Goal: Transaction & Acquisition: Purchase product/service

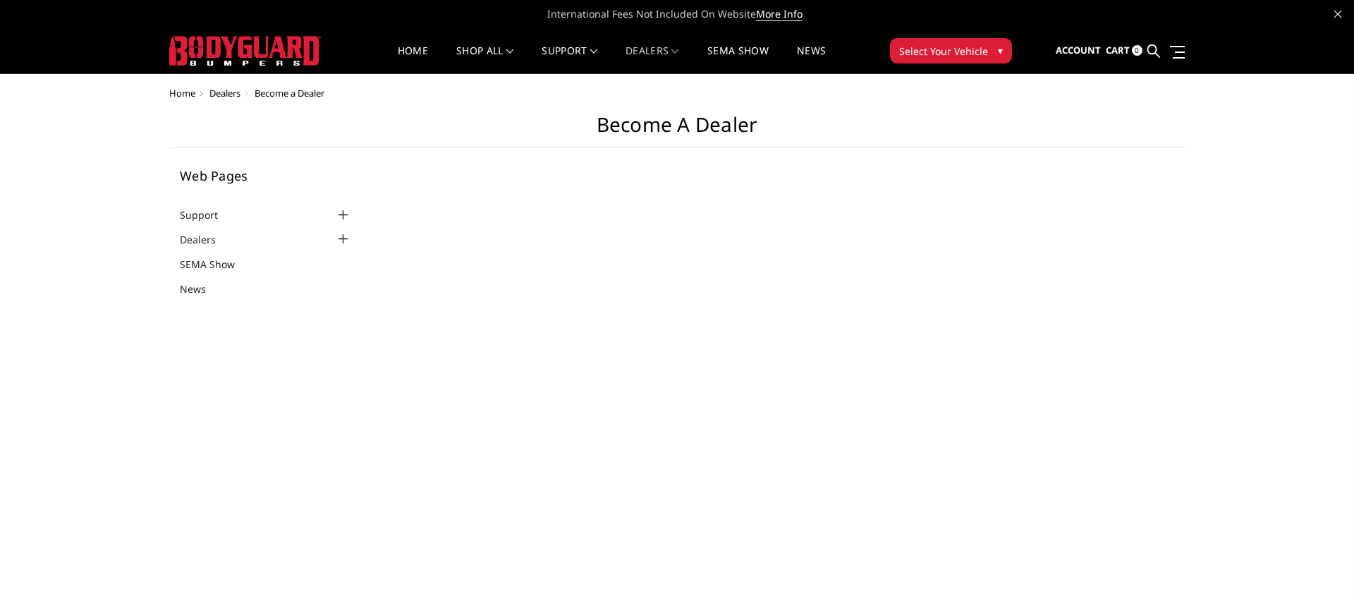
select select "US"
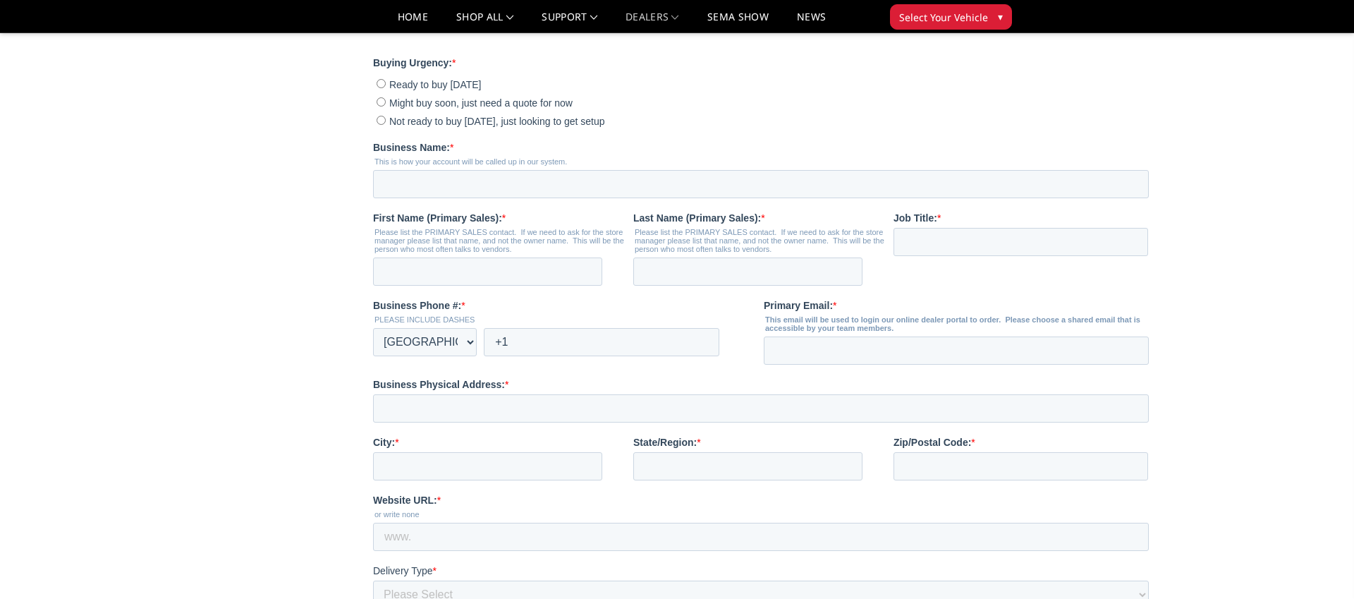
scroll to position [362, 0]
drag, startPoint x: 381, startPoint y: 99, endPoint x: 438, endPoint y: 159, distance: 82.3
click at [381, 99] on input "Might buy soon, just need a quote for now" at bounding box center [380, 100] width 9 height 9
radio input "true"
click at [417, 178] on input "Business Name: *" at bounding box center [760, 183] width 776 height 28
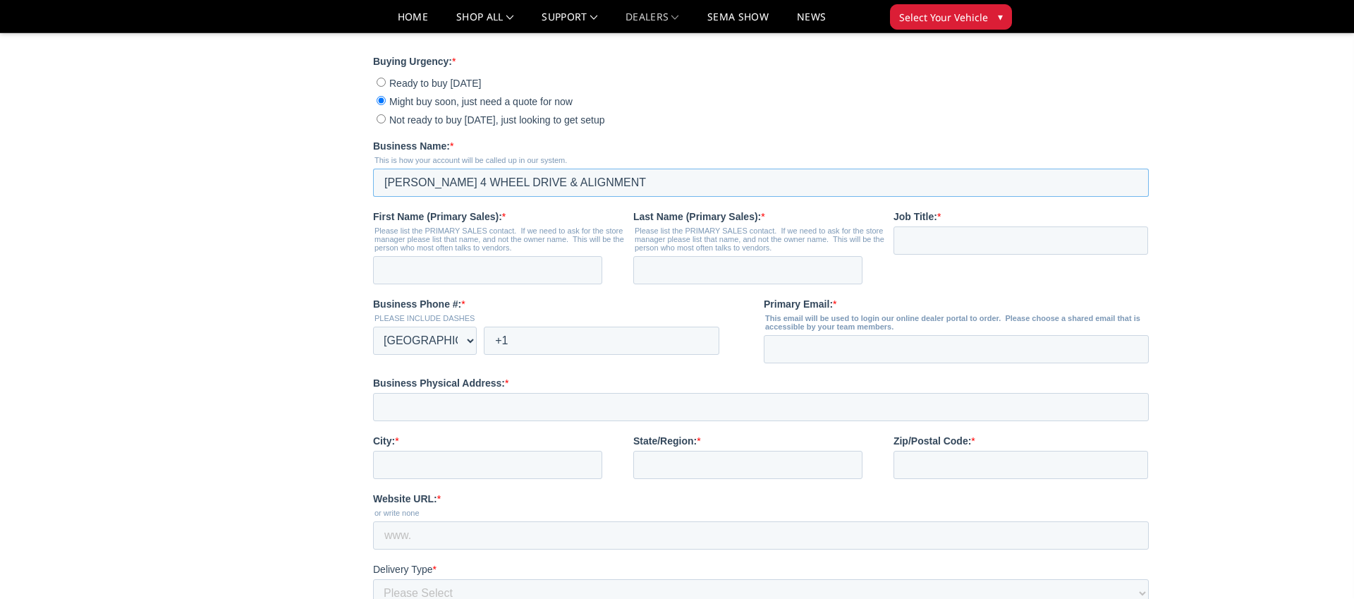
type input "GRESHAM 4 WHEEL DRIVE & ALIGNMENT"
drag, startPoint x: 439, startPoint y: 274, endPoint x: 476, endPoint y: 292, distance: 41.6
click at [438, 274] on input "First Name (Primary Sales): *" at bounding box center [486, 270] width 229 height 28
type input "TYSON"
type input "JENKINS"
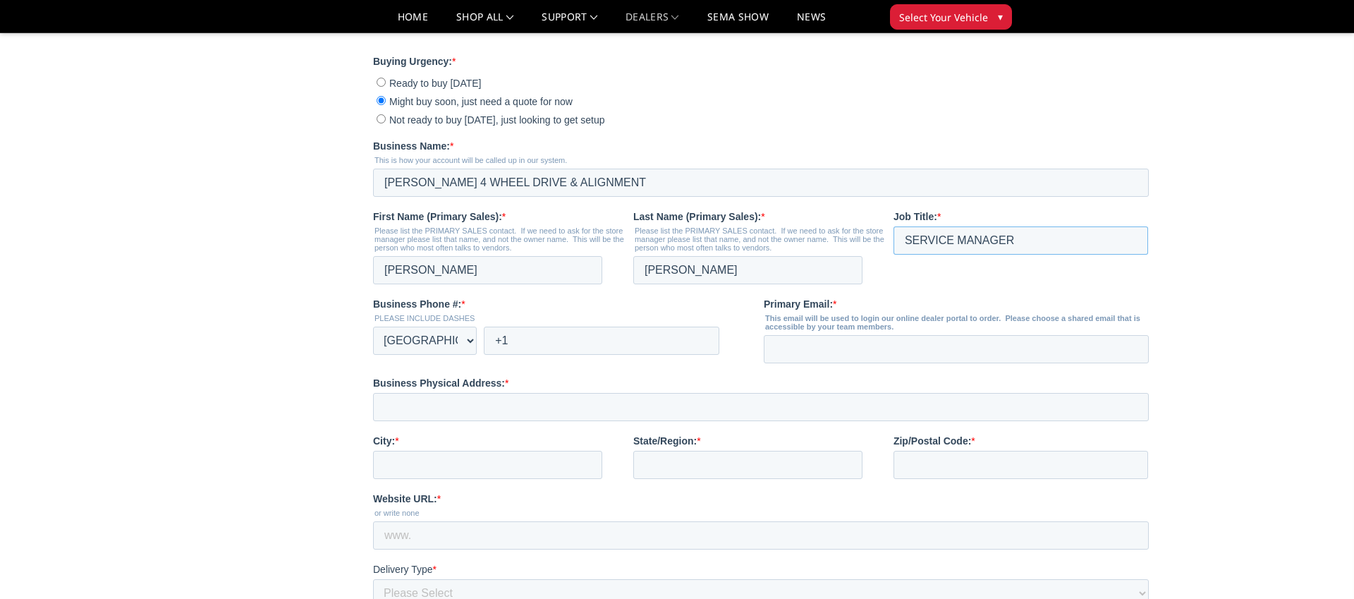
type input "SERVICE MANAGER"
click at [539, 342] on input "+1" at bounding box center [601, 340] width 236 height 28
type input "+1 5034007646"
click at [808, 343] on input "Primary Email: *" at bounding box center [955, 349] width 385 height 28
type input "GRESHAM4WD@GMAIL.COM"
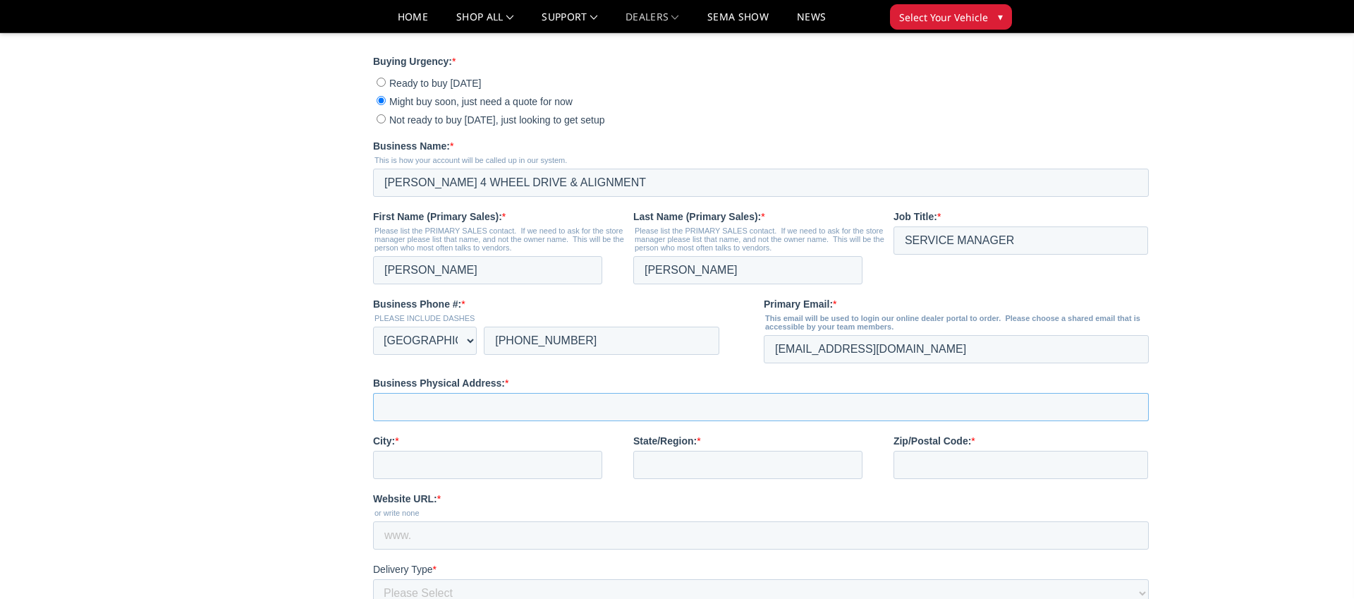
click at [430, 413] on input "Business Physical Address: *" at bounding box center [760, 407] width 776 height 28
type input "1960 NW BURNSIDE RD"
click at [448, 465] on input "City: *" at bounding box center [486, 465] width 229 height 28
type input "GRESHAM"
type input "OR"
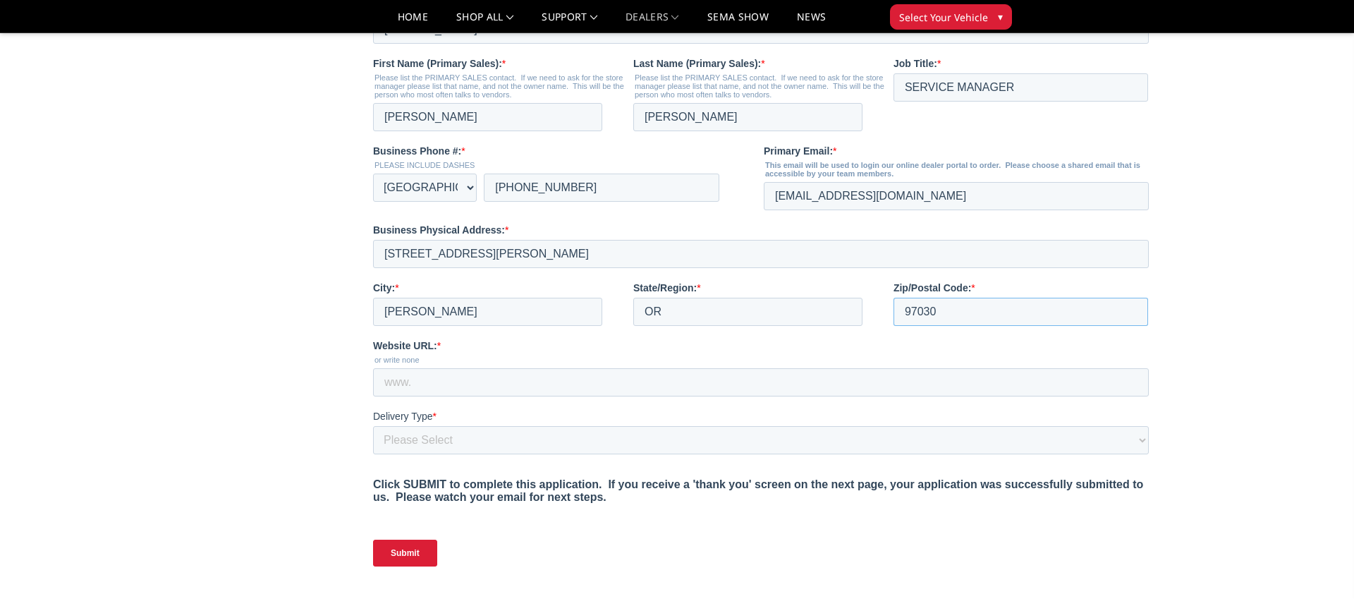
type input "97030"
click at [451, 382] on input "Website URL: *" at bounding box center [760, 382] width 776 height 28
click at [446, 384] on input "Website URL: *" at bounding box center [760, 380] width 776 height 28
paste input "https://gresham4wheeldrive.com/"
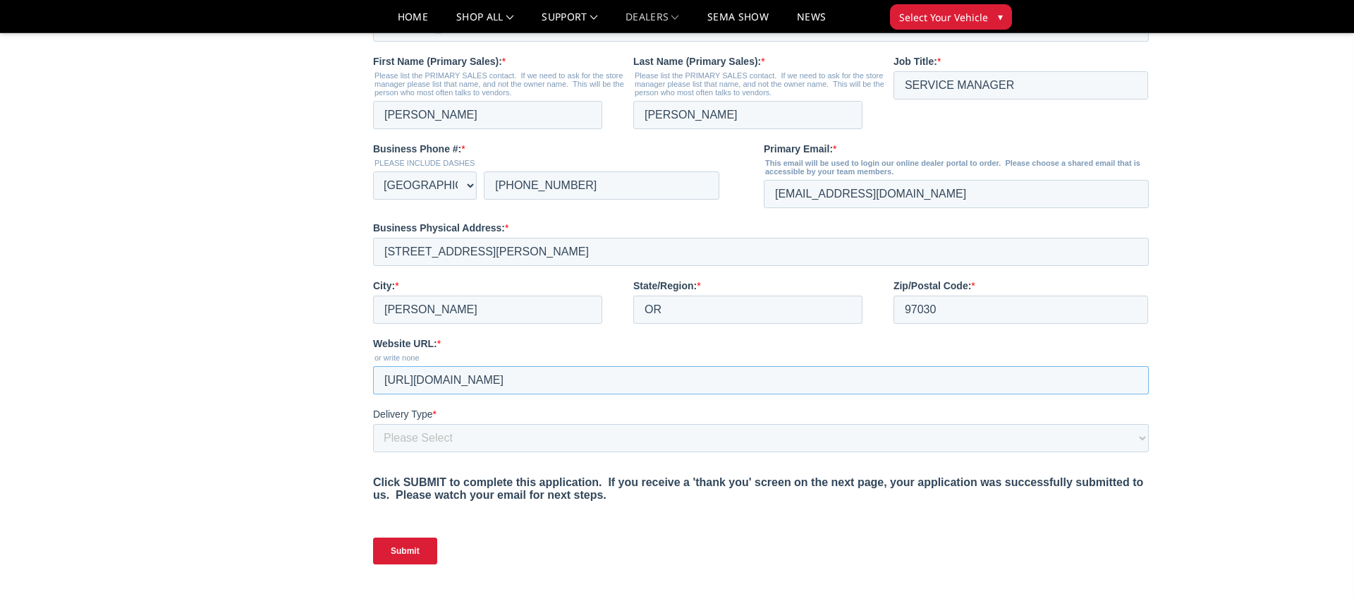
type input "https://gresham4wheeldrive.com/"
click at [468, 436] on select "Please Select Yes, I need a liftgate No, I have a forklift and/or dock" at bounding box center [760, 438] width 776 height 28
select select "I have a forklift"
click at [372, 452] on select "Please Select Yes, I need a liftgate No, I have a forklift and/or dock" at bounding box center [760, 438] width 776 height 28
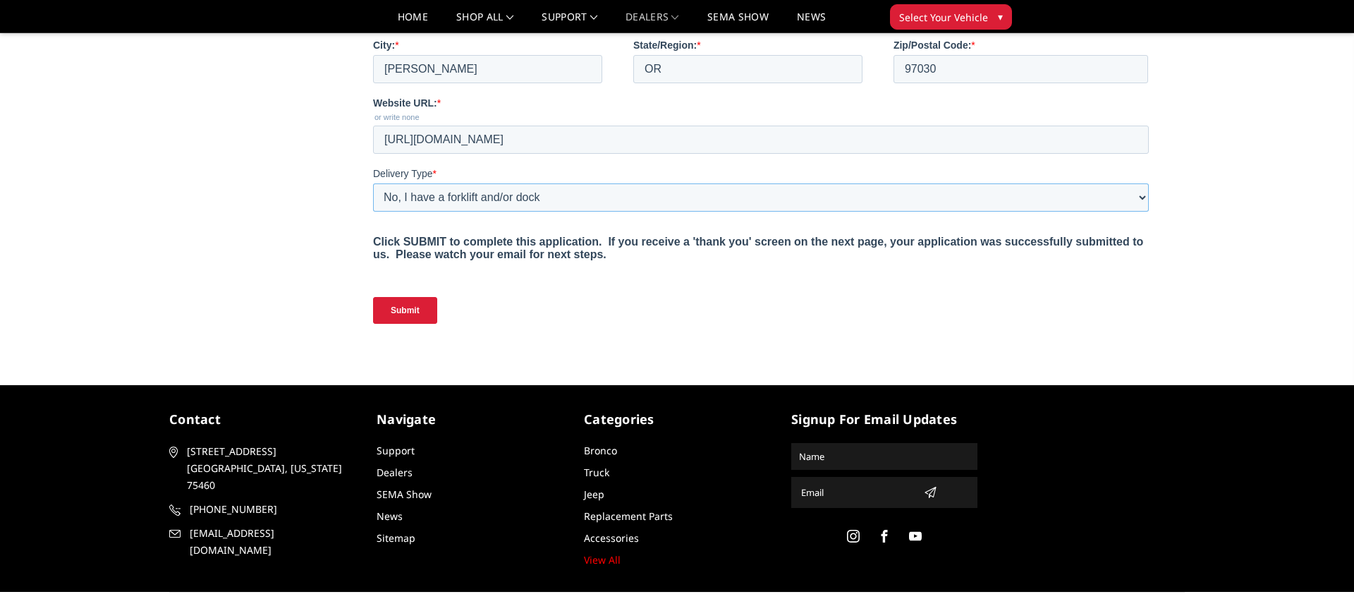
scroll to position [764, 0]
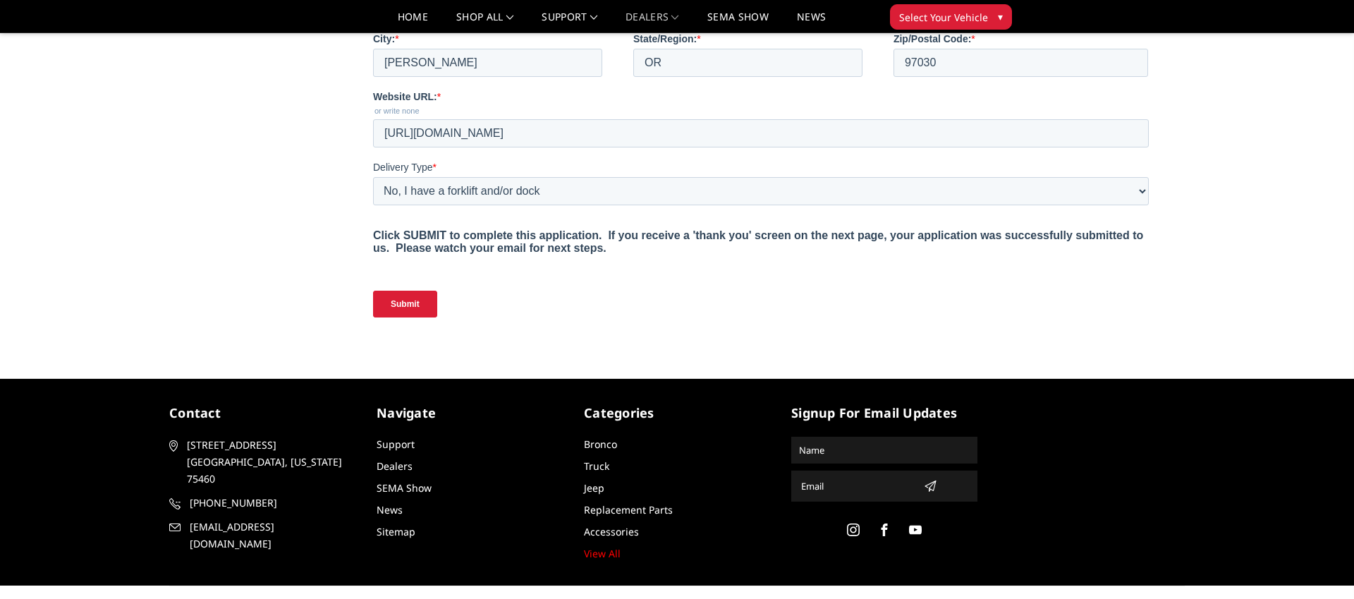
click at [427, 307] on input "Submit" at bounding box center [404, 304] width 64 height 27
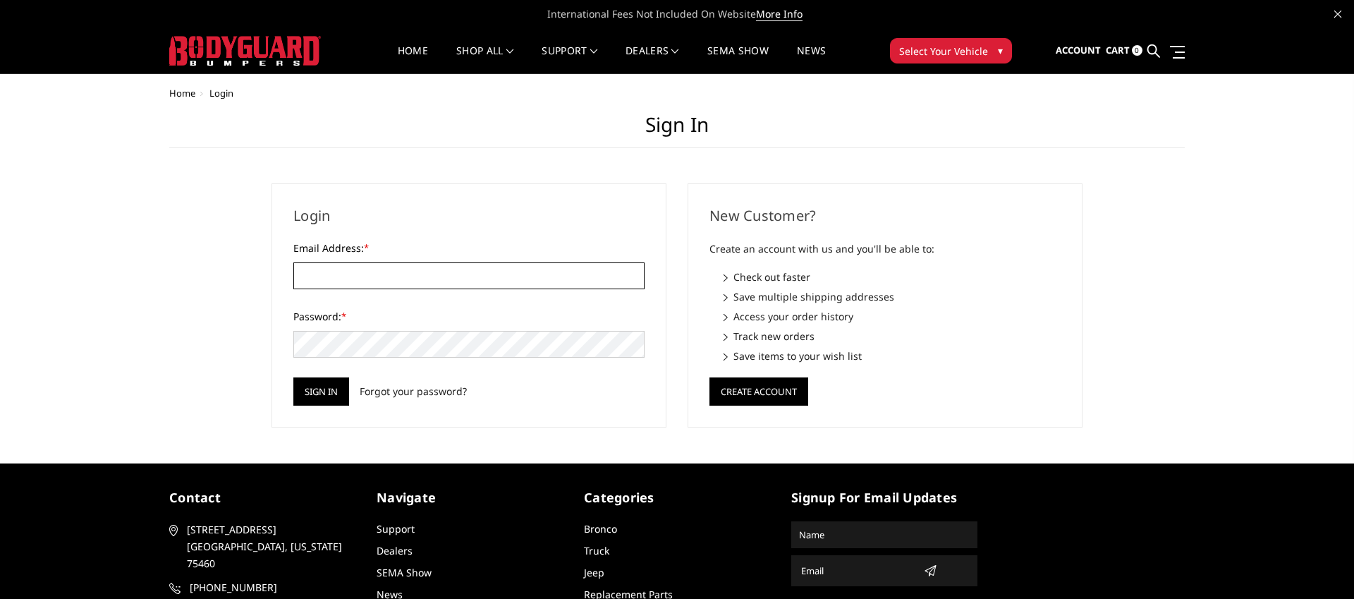
click at [328, 275] on input "Email Address: *" at bounding box center [468, 275] width 351 height 27
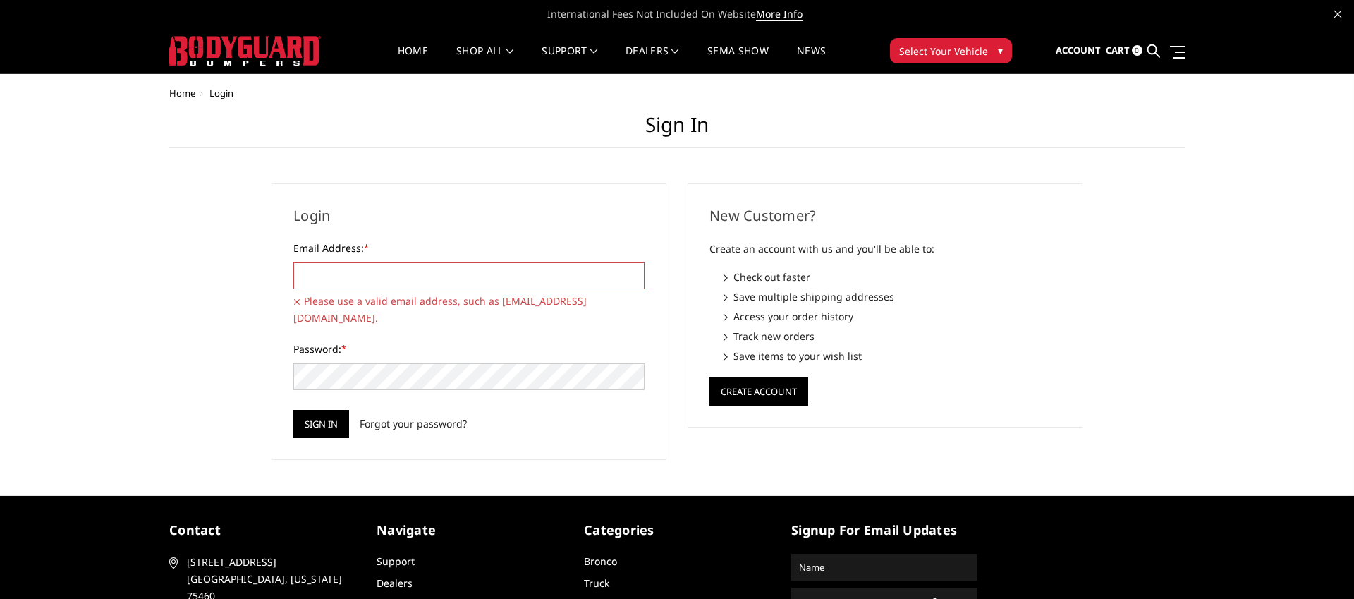
type input "gresham4wd@gmail.com"
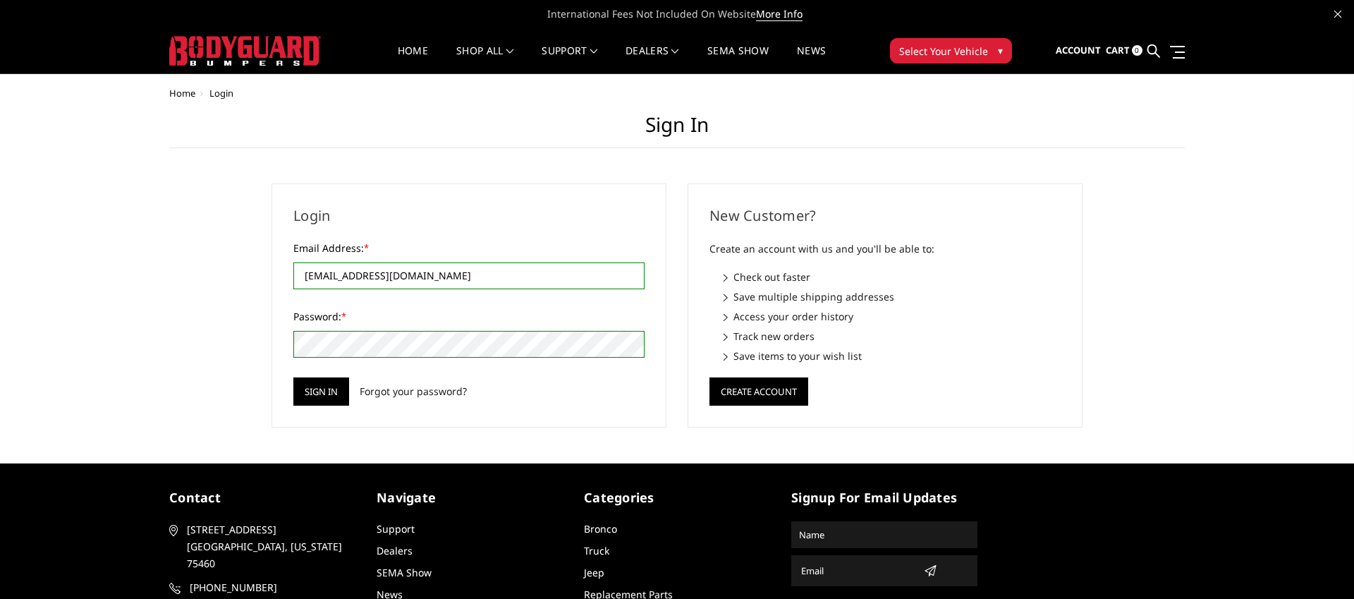
click at [271, 348] on div "Login Email Address: * gresham4wd@gmail.com Please use a valid email address, s…" at bounding box center [468, 305] width 395 height 244
click at [322, 389] on input "Sign in" at bounding box center [321, 391] width 56 height 28
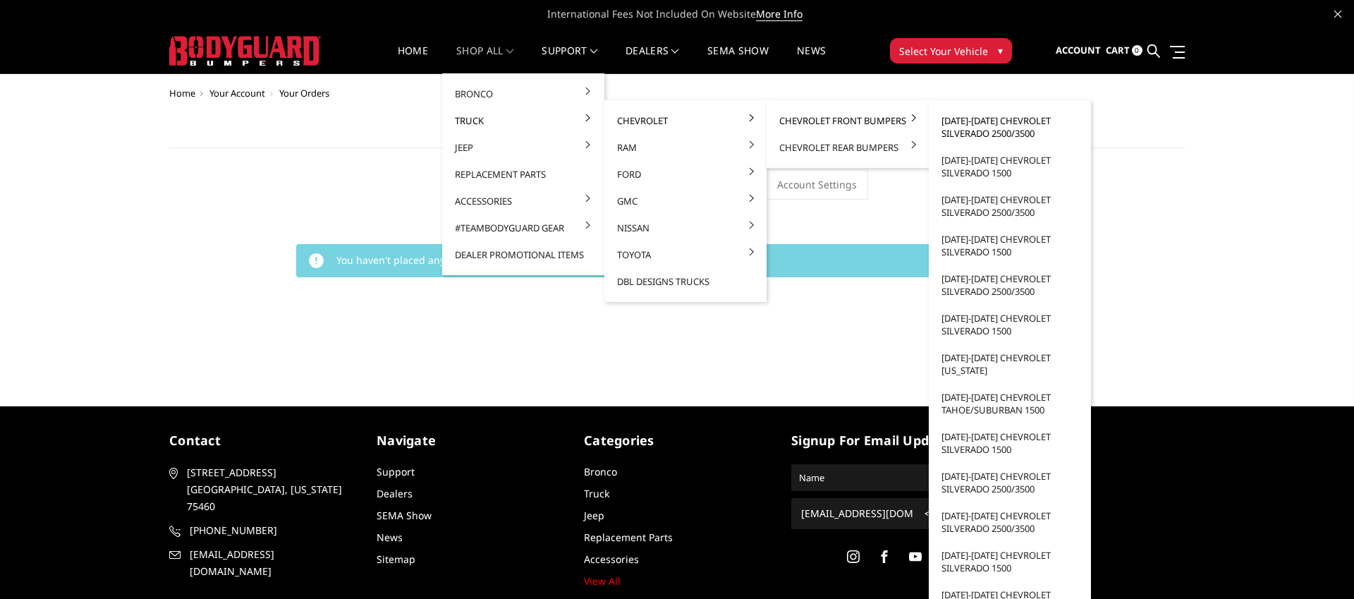
click at [1017, 124] on link "[DATE]-[DATE] Chevrolet Silverado 2500/3500" at bounding box center [1009, 126] width 151 height 39
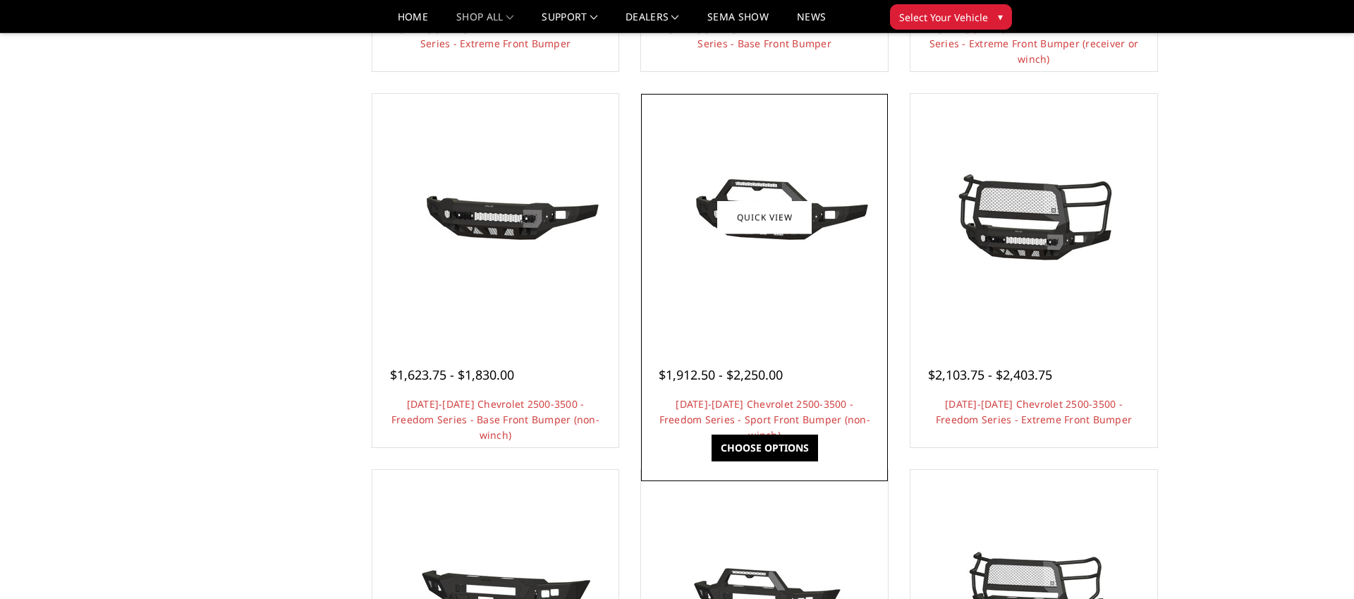
scroll to position [467, 0]
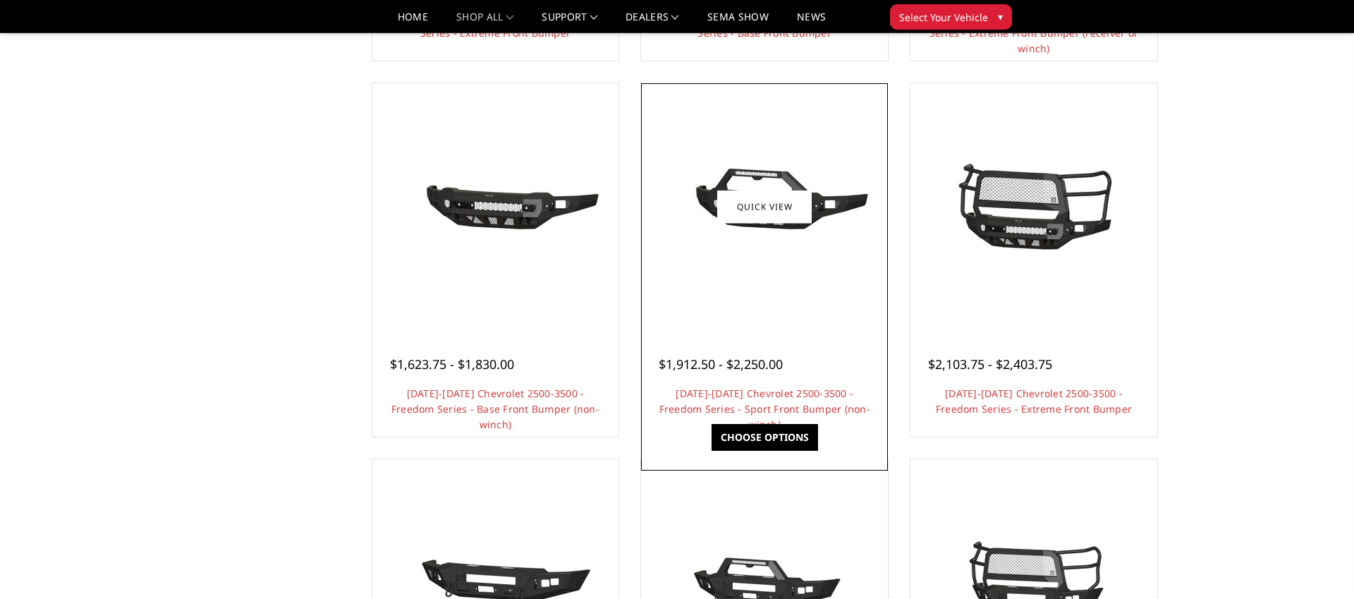
click at [776, 280] on div at bounding box center [765, 207] width 240 height 240
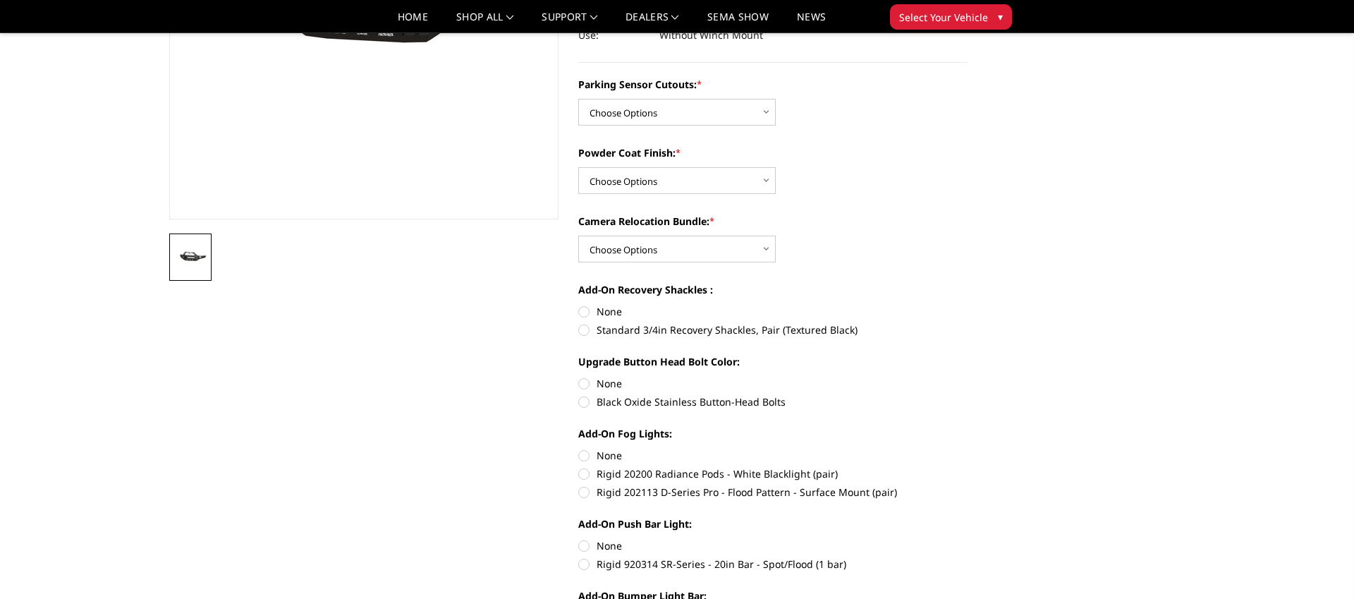
scroll to position [276, 0]
click at [745, 109] on select "Choose Options No - Without Parking Sensor Cutouts Yes - With Parking Sensor Cu…" at bounding box center [676, 110] width 197 height 27
select select "2971"
click at [578, 97] on select "Choose Options No - Without Parking Sensor Cutouts Yes - With Parking Sensor Cu…" at bounding box center [676, 110] width 197 height 27
click at [680, 177] on select "Choose Options Bare Metal Texture Black Powder Coat" at bounding box center [676, 179] width 197 height 27
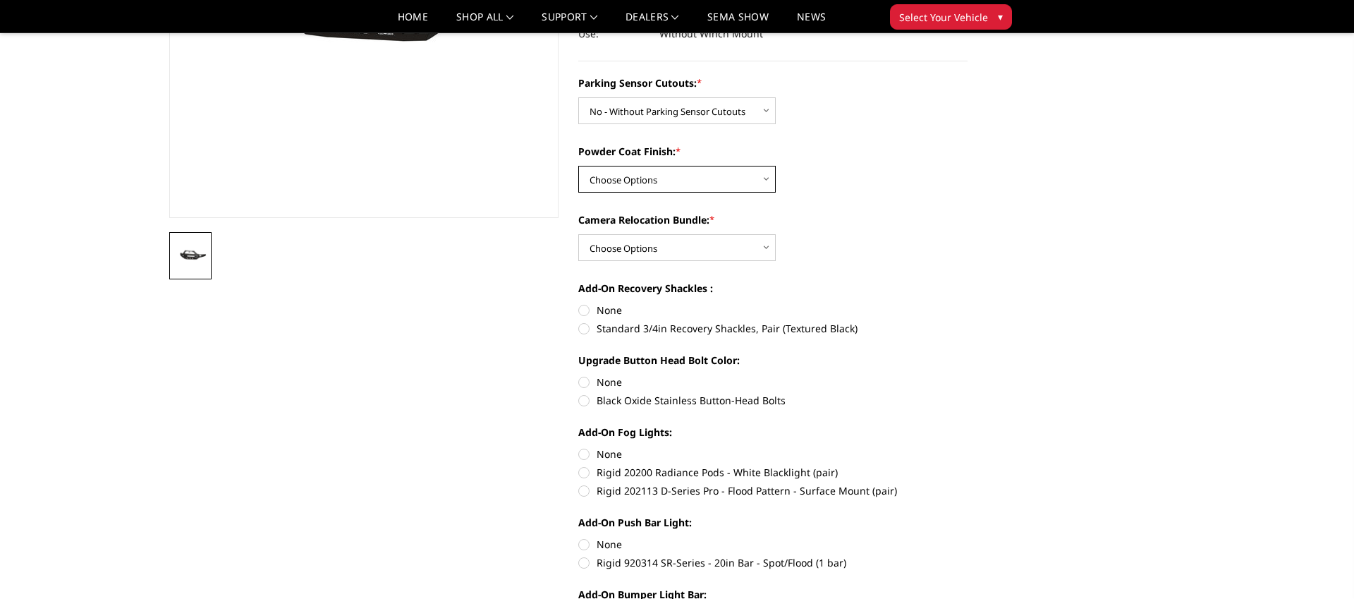
select select "2974"
click at [578, 166] on select "Choose Options Bare Metal Texture Black Powder Coat" at bounding box center [676, 179] width 197 height 27
click at [652, 254] on select "Choose Options WITH Camera Relocation Bundle WITHOUT Camera Relocation Bundle" at bounding box center [676, 247] width 197 height 27
select select "2976"
click at [578, 234] on select "Choose Options WITH Camera Relocation Bundle WITHOUT Camera Relocation Bundle" at bounding box center [676, 247] width 197 height 27
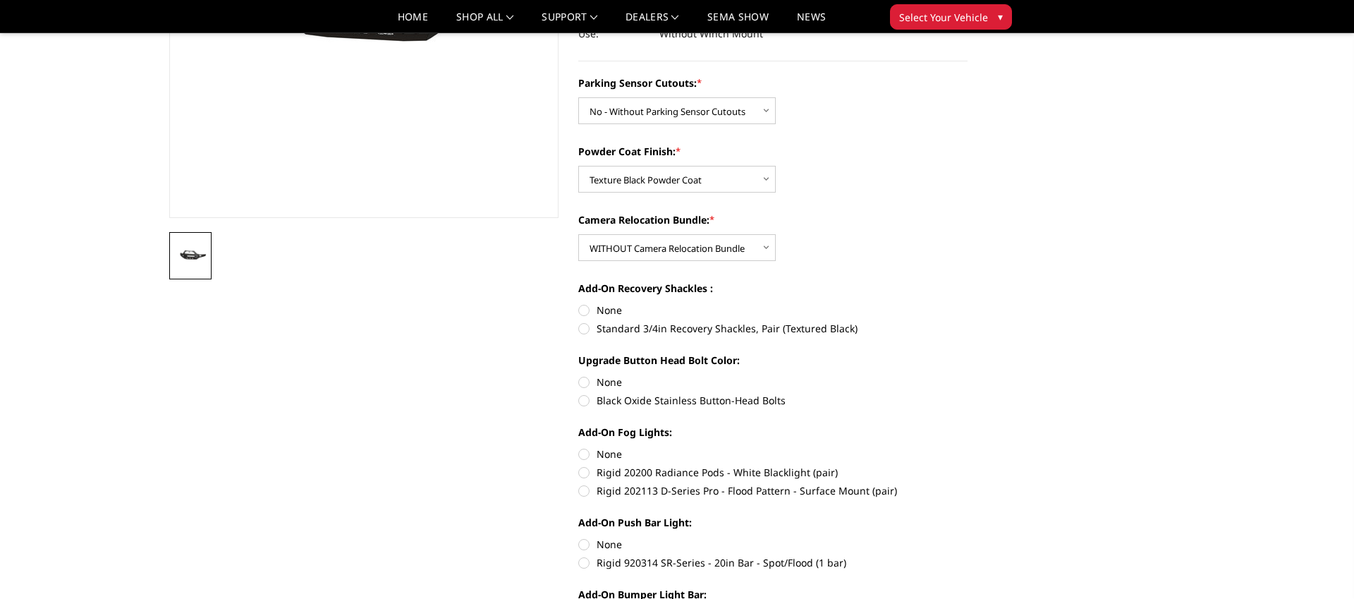
drag, startPoint x: 585, startPoint y: 308, endPoint x: 617, endPoint y: 336, distance: 43.0
click at [585, 308] on label "None" at bounding box center [772, 310] width 389 height 15
click at [579, 303] on input "None" at bounding box center [578, 303] width 1 height 1
radio input "true"
drag, startPoint x: 582, startPoint y: 401, endPoint x: 596, endPoint y: 409, distance: 15.8
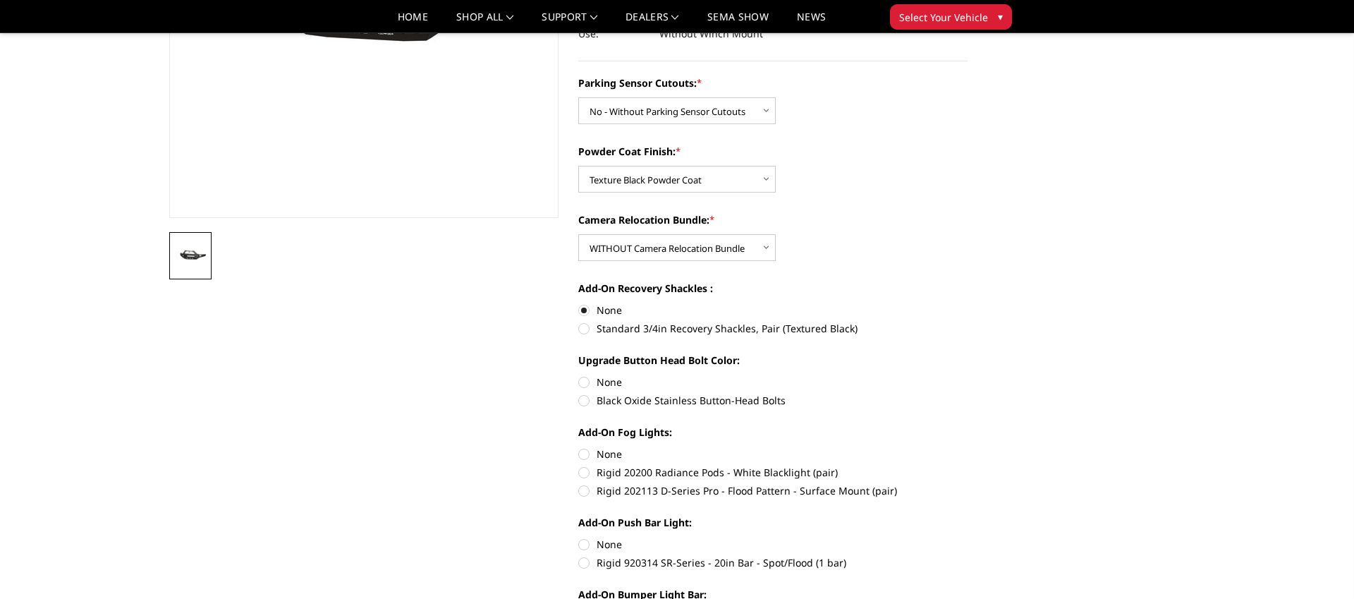
click at [582, 401] on label "Black Oxide Stainless Button-Head Bolts" at bounding box center [772, 400] width 389 height 15
click at [967, 375] on input "Black Oxide Stainless Button-Head Bolts" at bounding box center [967, 374] width 1 height 1
radio input "true"
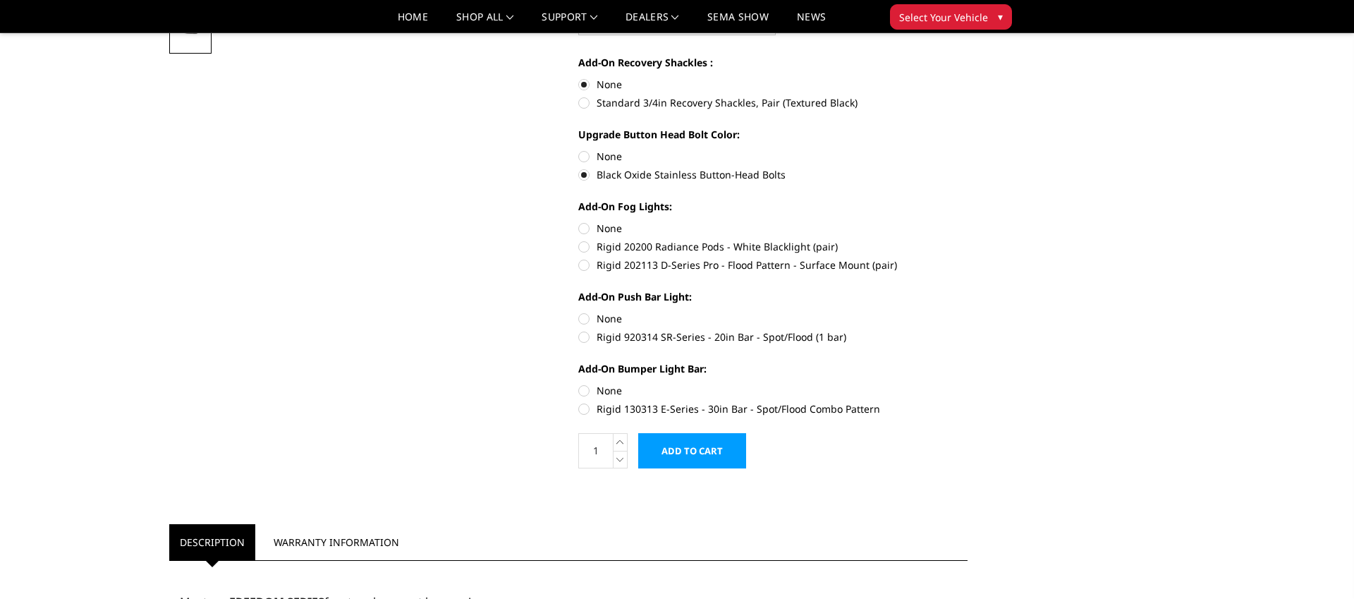
scroll to position [504, 0]
drag, startPoint x: 586, startPoint y: 240, endPoint x: 587, endPoint y: 255, distance: 14.1
click at [586, 240] on label "Rigid 20200 Radiance Pods - White Blacklight (pair)" at bounding box center [772, 244] width 389 height 15
click at [967, 219] on input "Rigid 20200 Radiance Pods - White Blacklight (pair)" at bounding box center [967, 219] width 1 height 1
radio input "true"
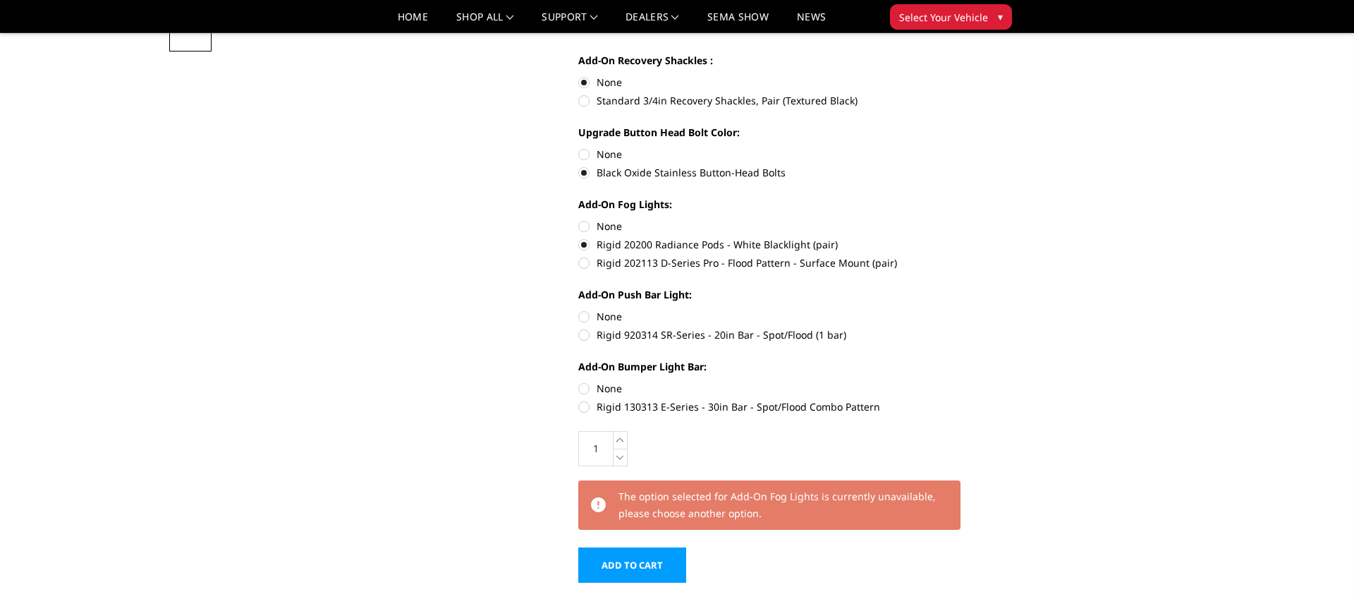
click at [585, 258] on label "Rigid 202113 D-Series Pro - Flood Pattern - Surface Mount (pair)" at bounding box center [772, 262] width 389 height 15
click at [967, 238] on input "Rigid 202113 D-Series Pro - Flood Pattern - Surface Mount (pair)" at bounding box center [967, 237] width 1 height 1
radio input "true"
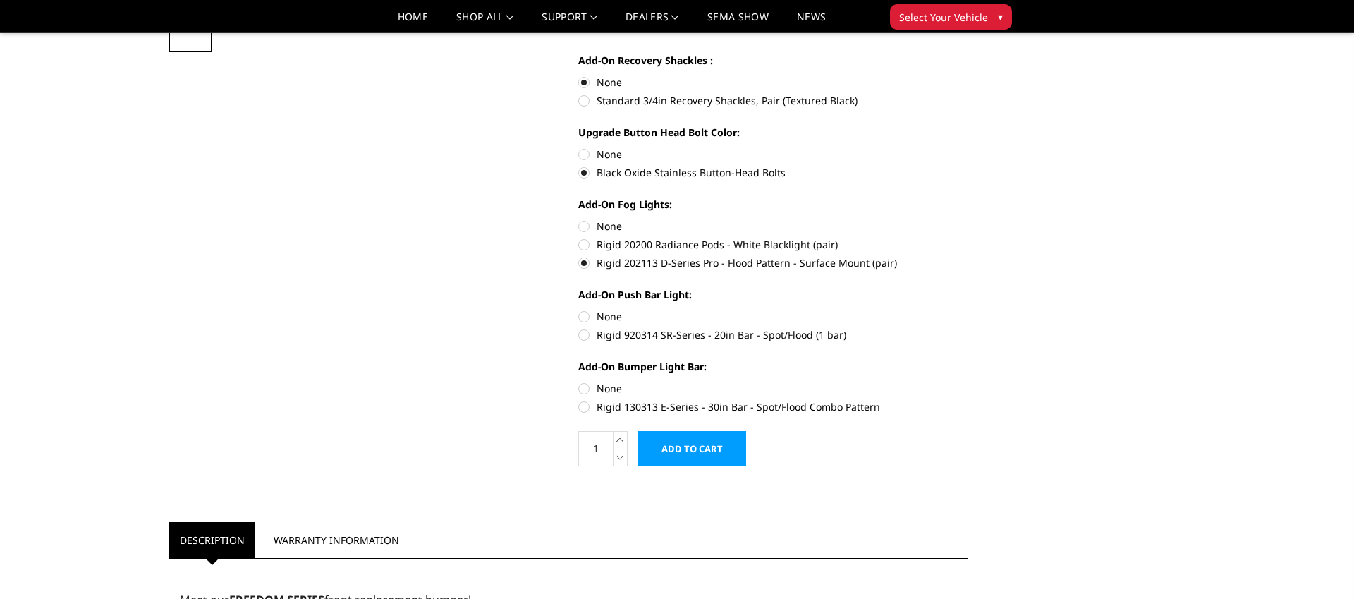
click at [584, 334] on label "Rigid 920314 SR-Series - 20in Bar - Spot/Flood (1 bar)" at bounding box center [772, 334] width 389 height 15
click at [967, 310] on input "Rigid 920314 SR-Series - 20in Bar - Spot/Flood (1 bar)" at bounding box center [967, 309] width 1 height 1
radio input "true"
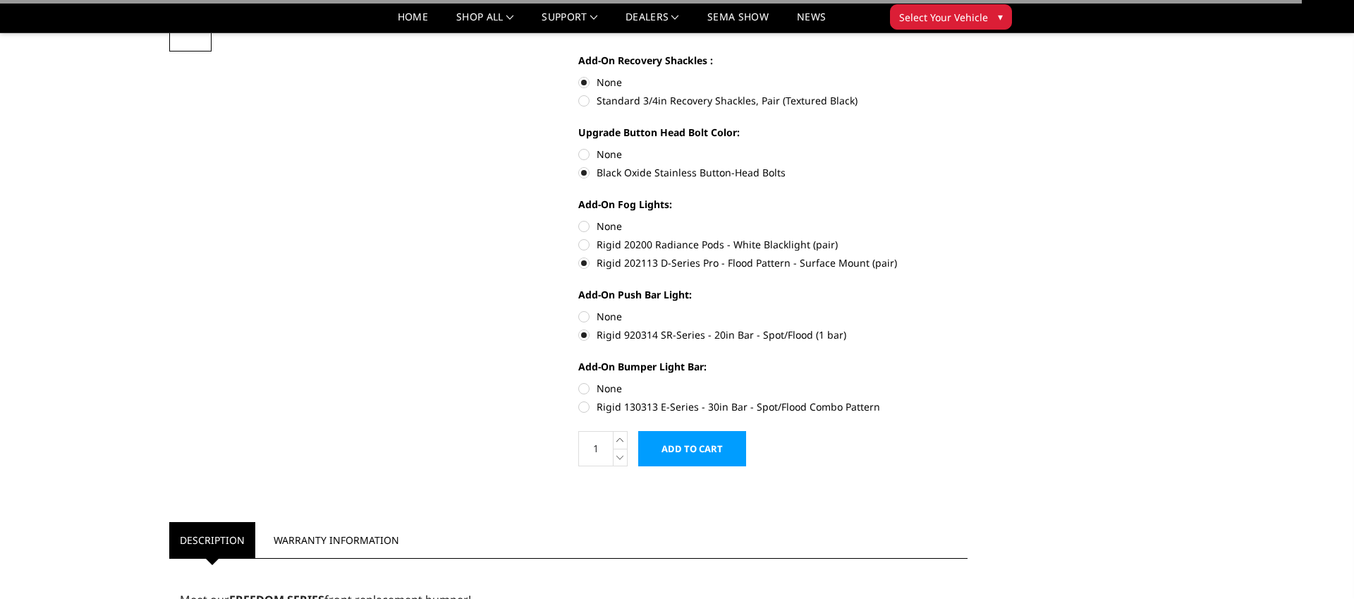
click at [582, 403] on label "Rigid 130313 E-Series - 30in Bar - Spot/Flood Combo Pattern" at bounding box center [772, 406] width 389 height 15
click at [967, 381] on input "Rigid 130313 E-Series - 30in Bar - Spot/Flood Combo Pattern" at bounding box center [967, 381] width 1 height 1
radio input "true"
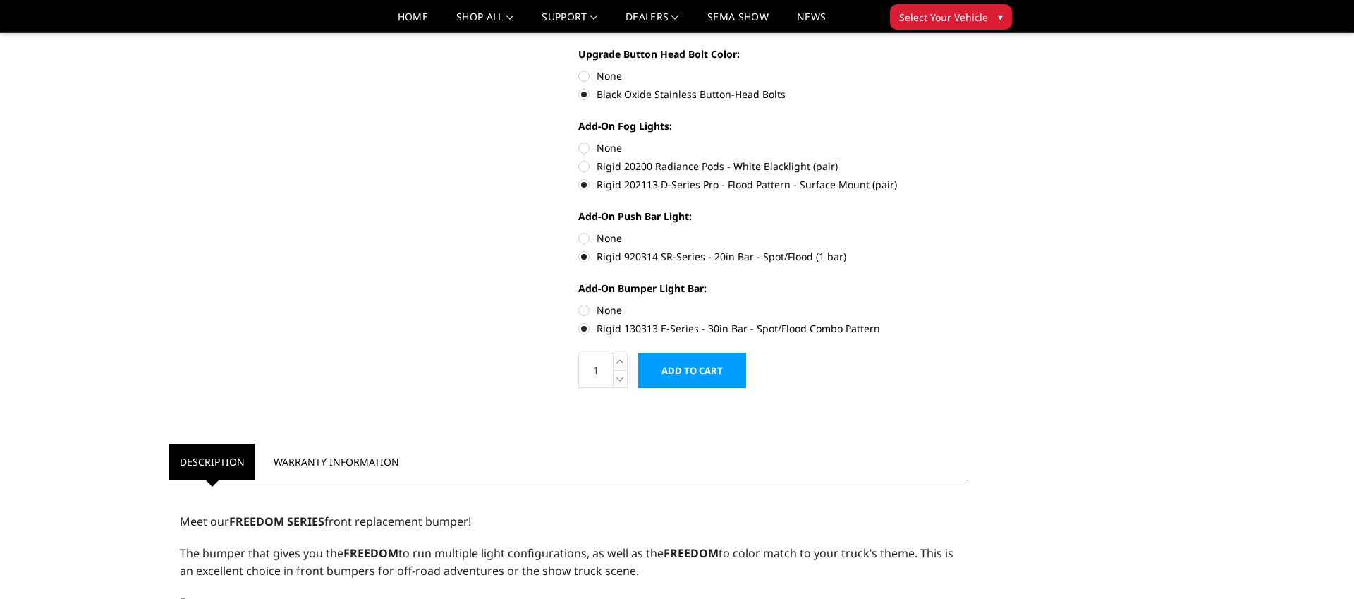
scroll to position [590, 0]
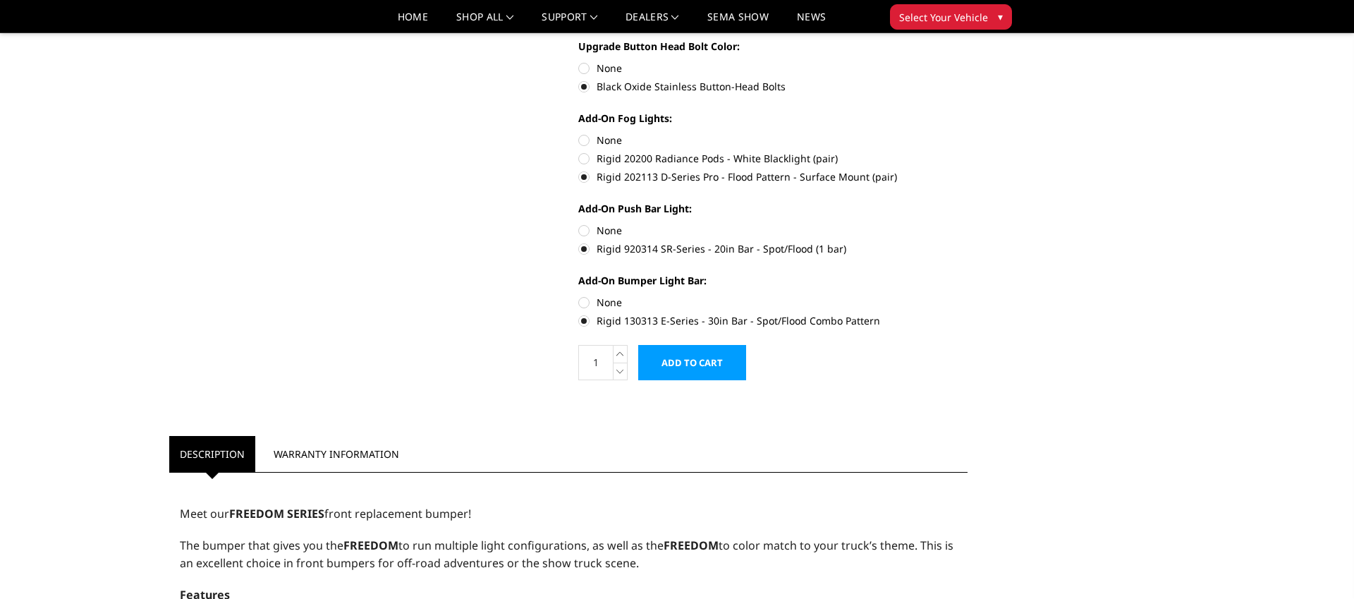
click at [711, 361] on input "Add to Cart" at bounding box center [692, 362] width 108 height 35
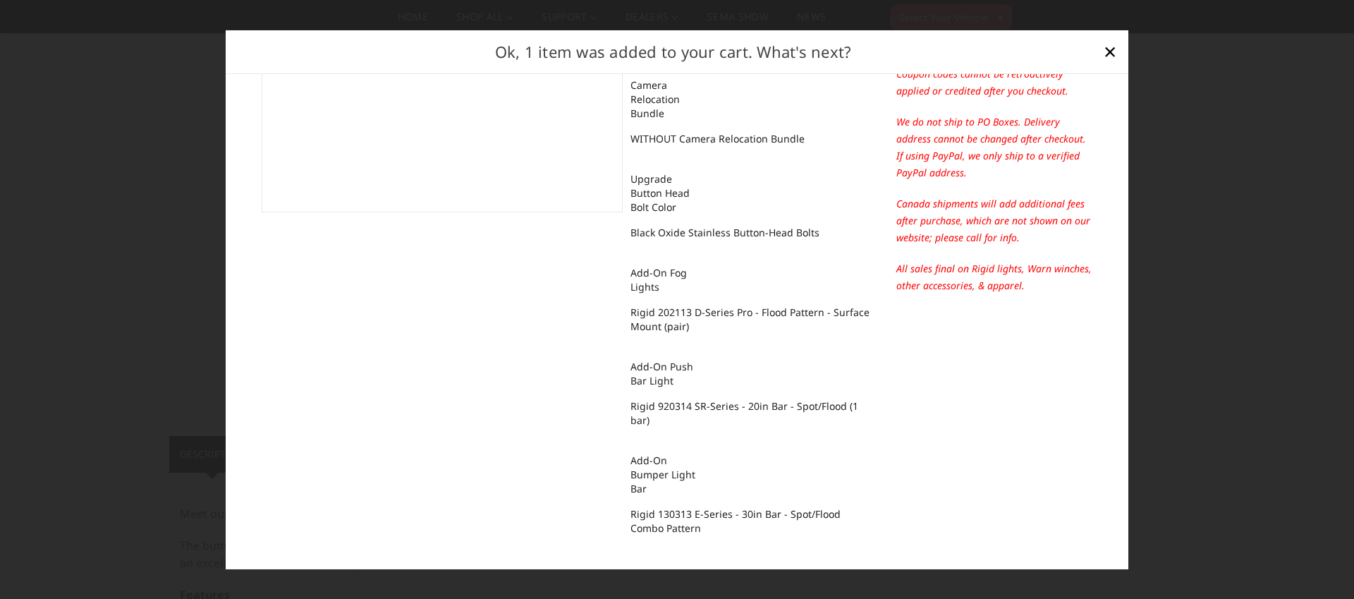
scroll to position [0, 0]
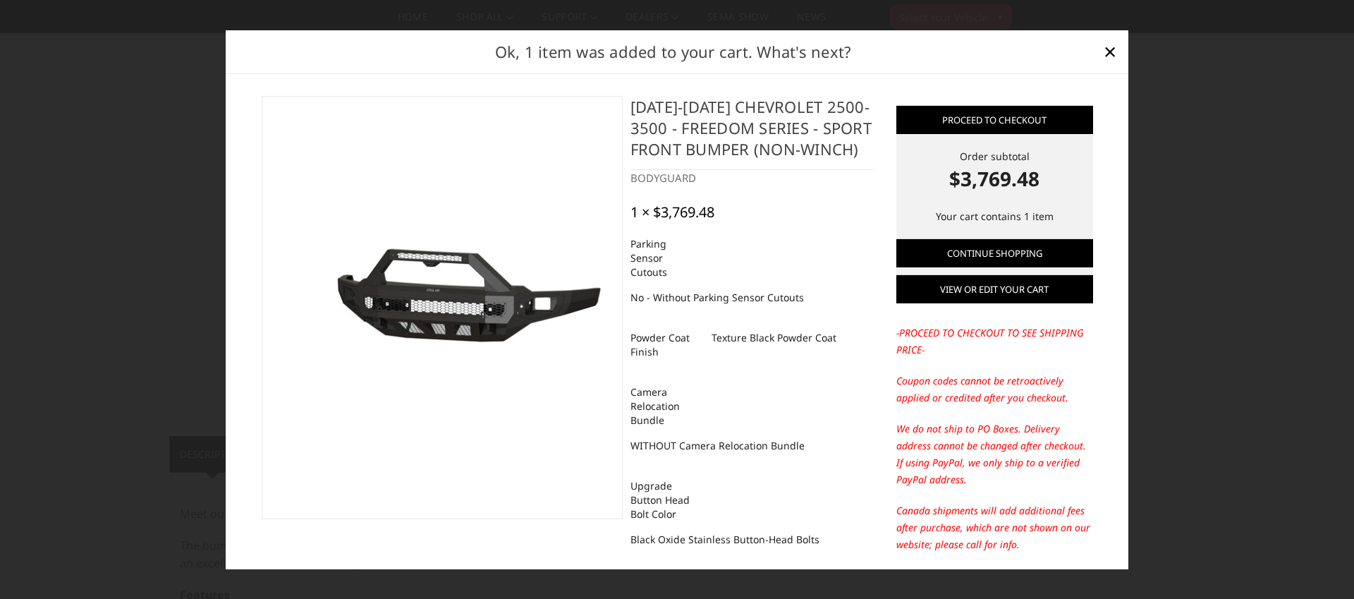
click at [996, 287] on link "View or edit your cart" at bounding box center [994, 289] width 197 height 28
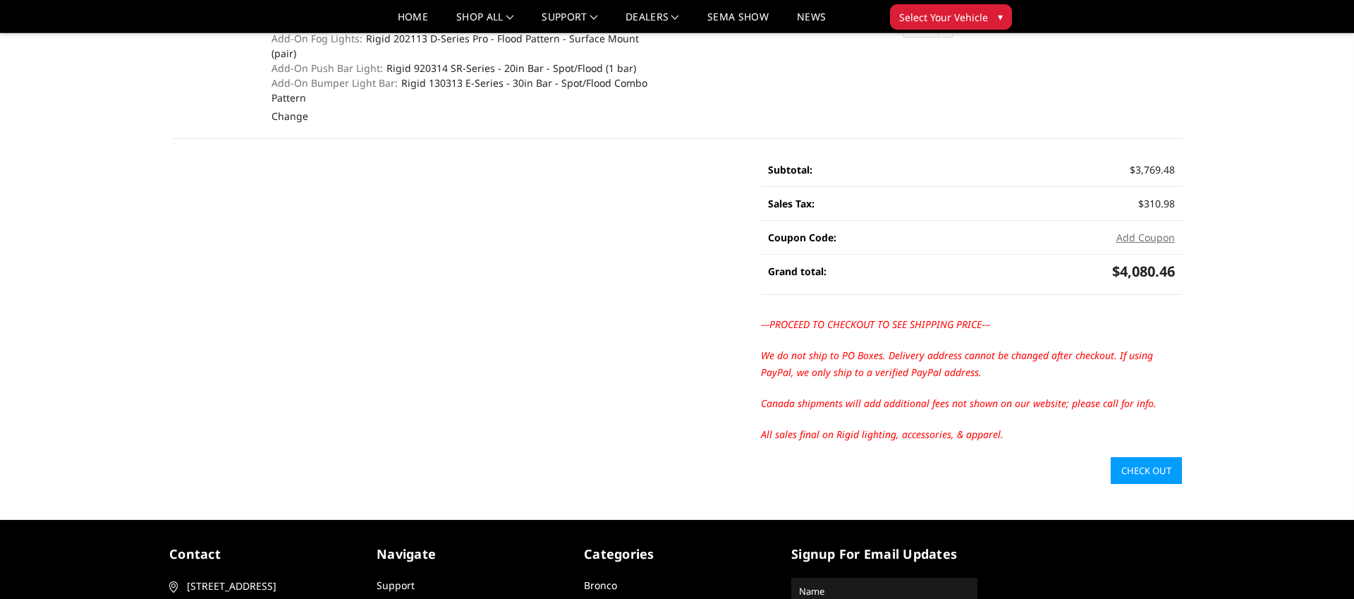
scroll to position [420, 0]
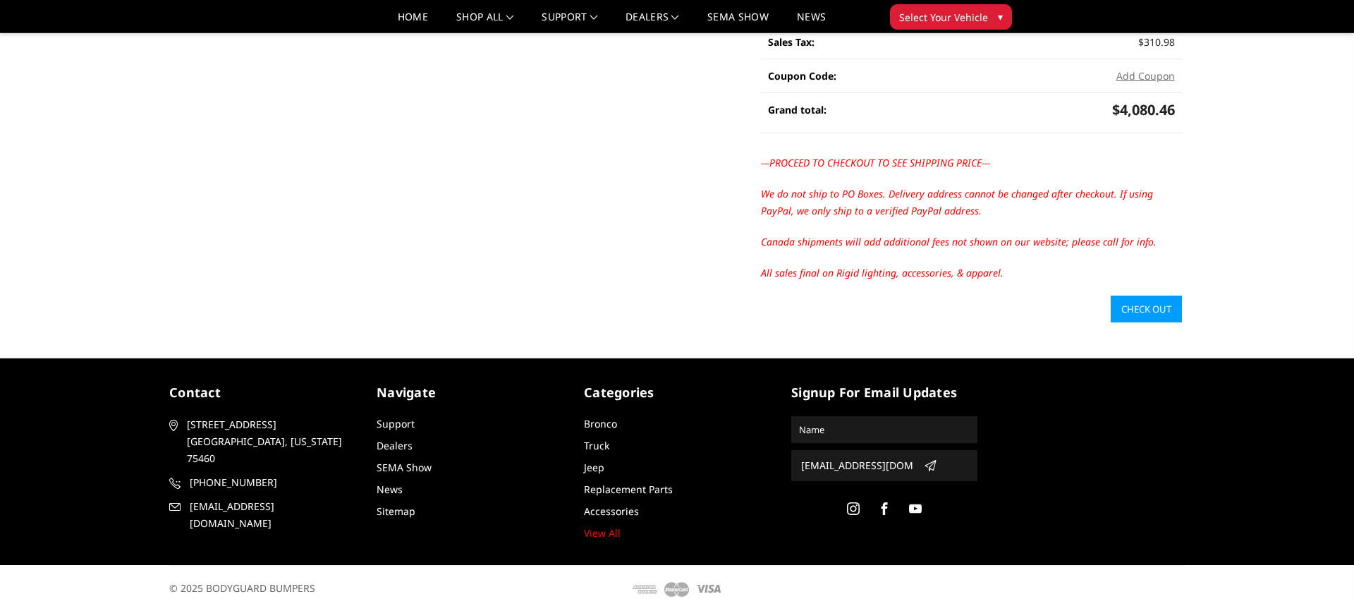
click at [1154, 295] on link "Check out" at bounding box center [1146, 308] width 71 height 27
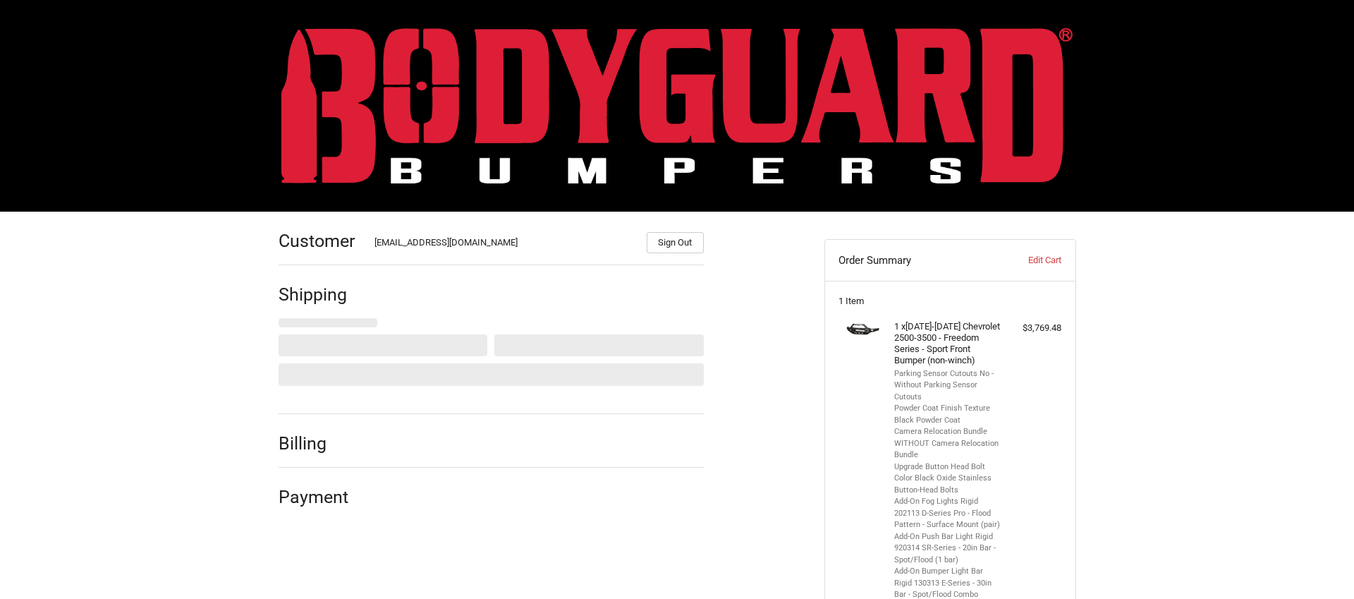
select select "US"
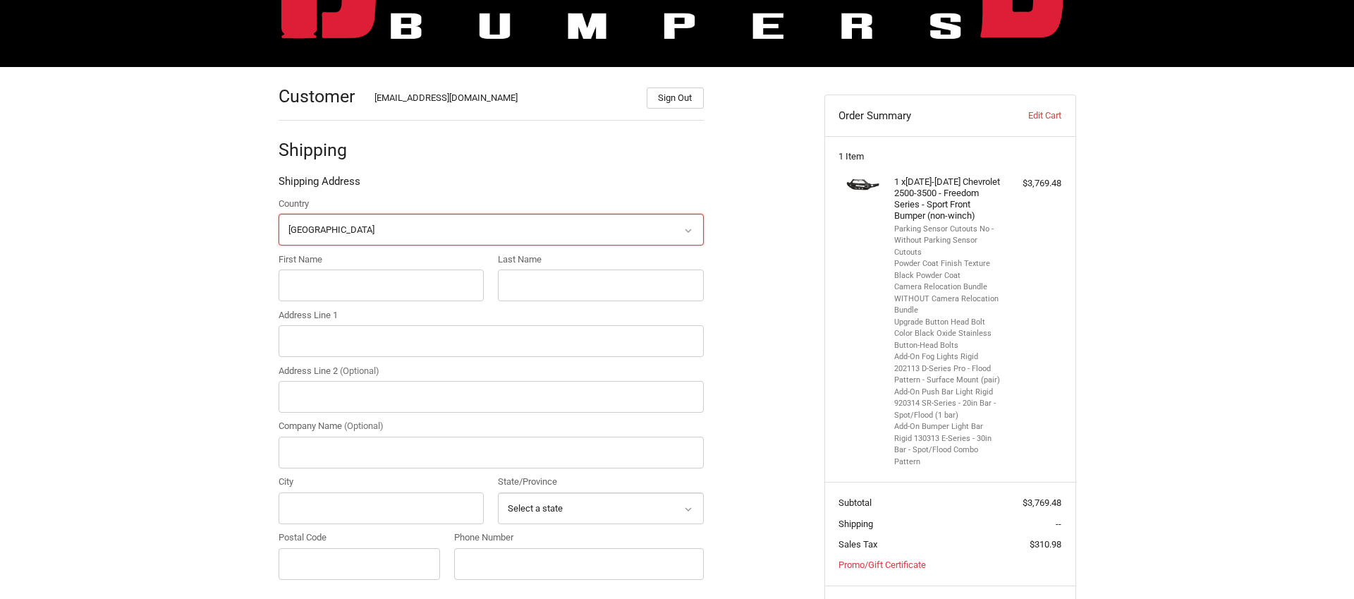
scroll to position [145, 0]
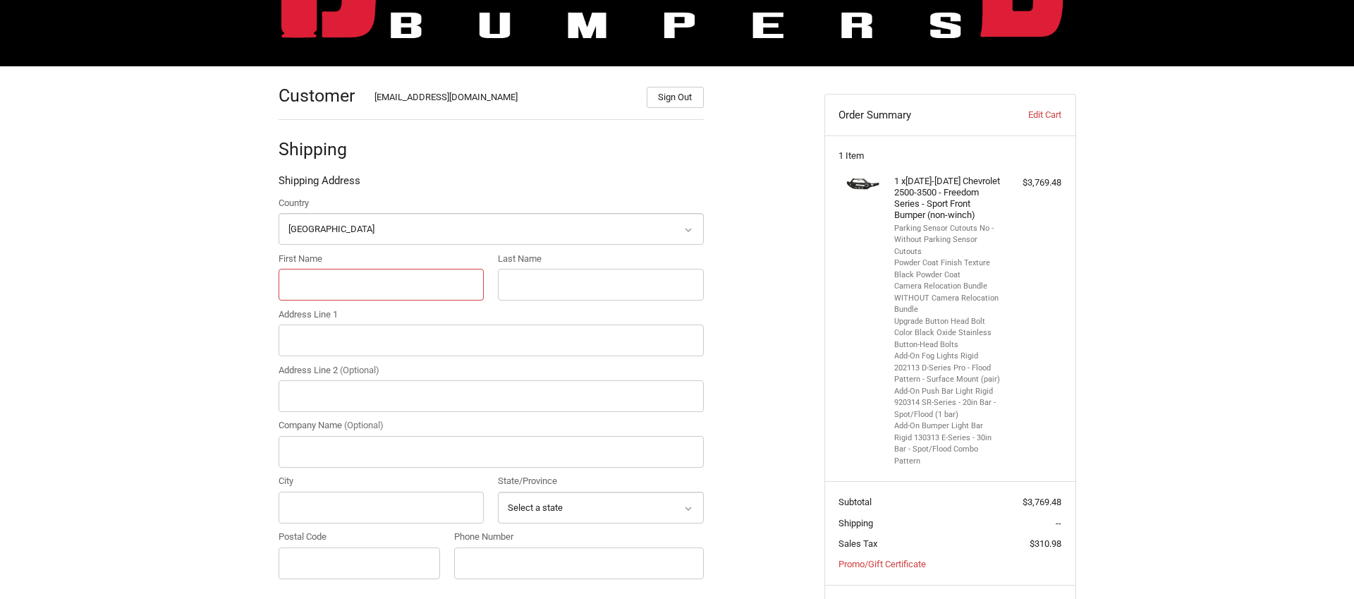
click at [325, 279] on input "First Name" at bounding box center [382, 285] width 206 height 32
type input "PARTS"
type input "DESK"
click at [326, 338] on input "Address Line 1" at bounding box center [491, 340] width 425 height 32
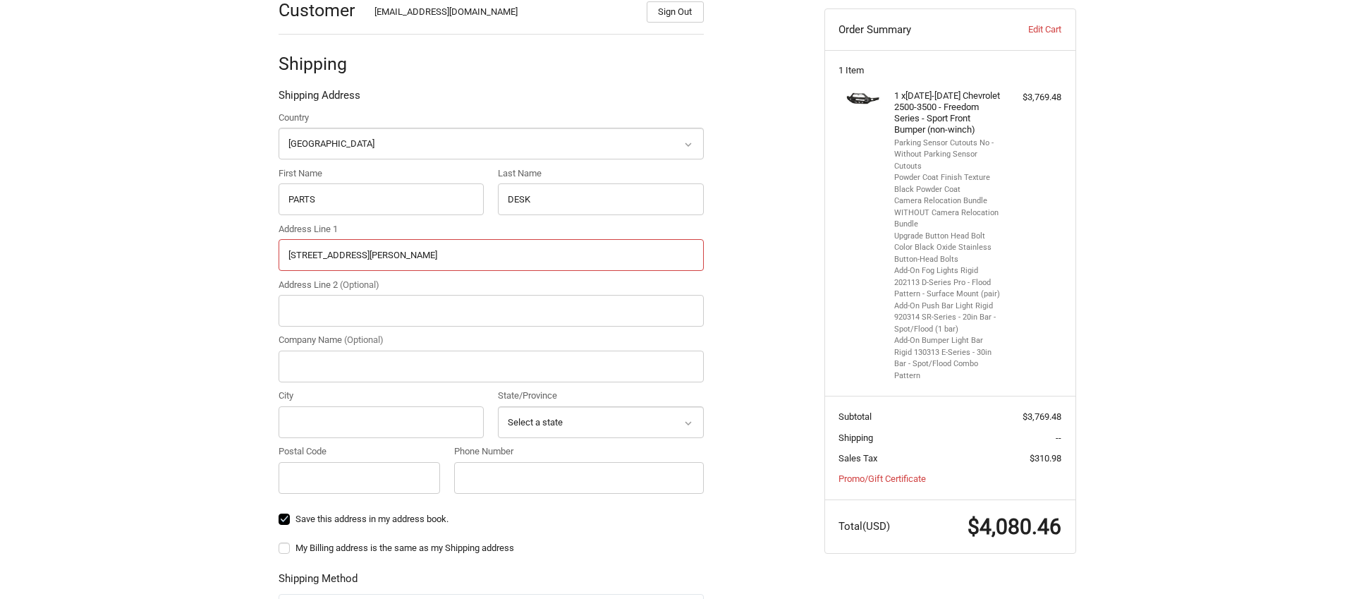
scroll to position [231, 0]
type input "[STREET_ADDRESS][PERSON_NAME]"
drag, startPoint x: 334, startPoint y: 369, endPoint x: 346, endPoint y: 371, distance: 12.2
click at [333, 369] on input "Company Name (Optional)" at bounding box center [491, 366] width 425 height 32
type input "[PERSON_NAME] 4 WHEEL DRIVE"
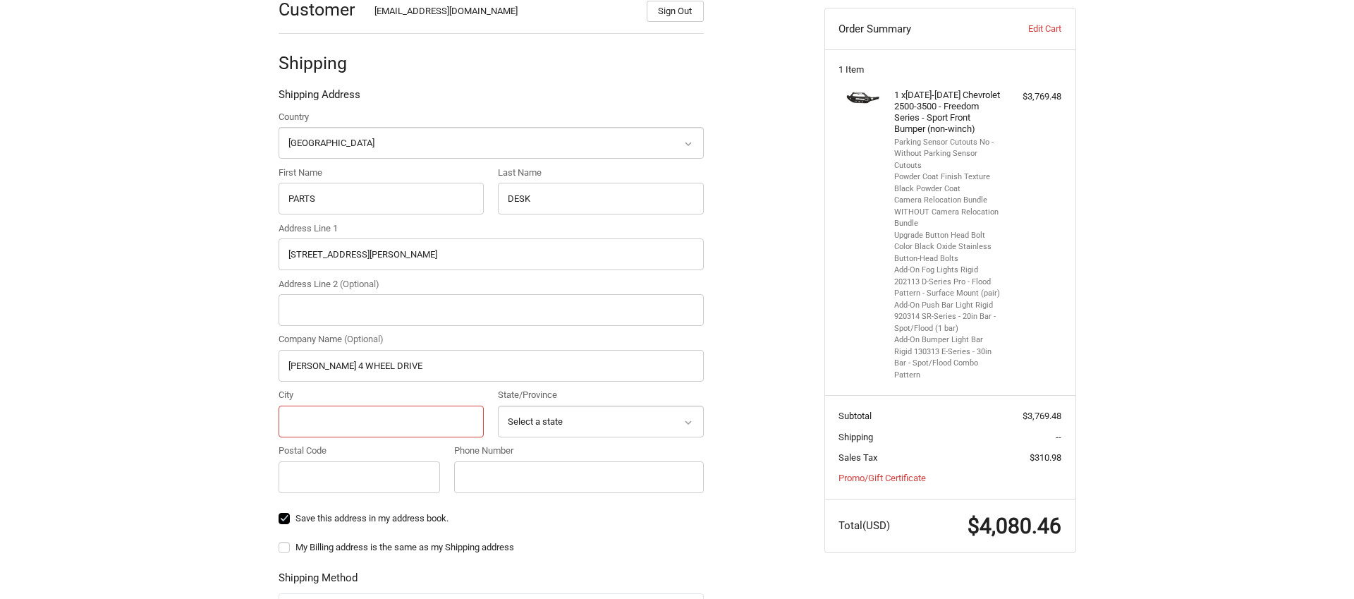
click at [346, 425] on input "City" at bounding box center [382, 421] width 206 height 32
type input "[PERSON_NAME]"
select select "OR"
click at [338, 472] on input "Postal Code" at bounding box center [360, 477] width 162 height 32
type input "97030"
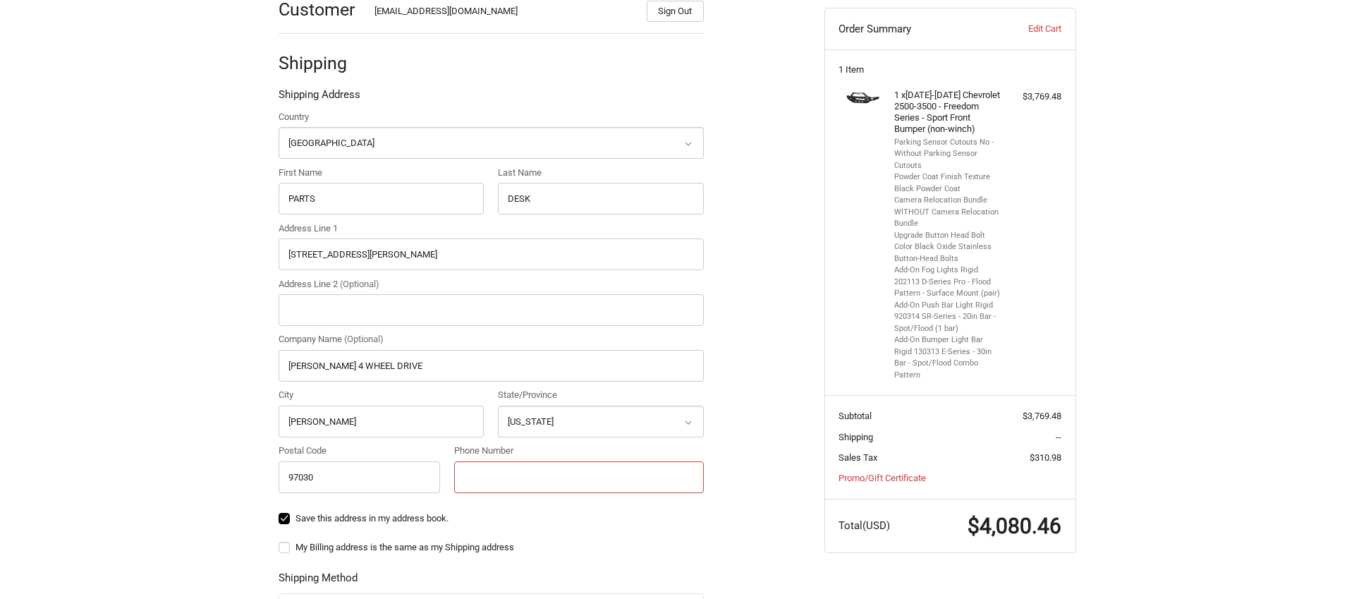
click at [506, 484] on input "Phone Number" at bounding box center [579, 477] width 250 height 32
type input "5034227646"
click at [765, 426] on div "Customer [EMAIL_ADDRESS][DOMAIN_NAME] Sign Out Shipping Shipping Address Countr…" at bounding box center [541, 435] width 546 height 911
click at [765, 430] on div "Customer [EMAIL_ADDRESS][DOMAIN_NAME] Sign Out Shipping Shipping Address Countr…" at bounding box center [541, 435] width 546 height 911
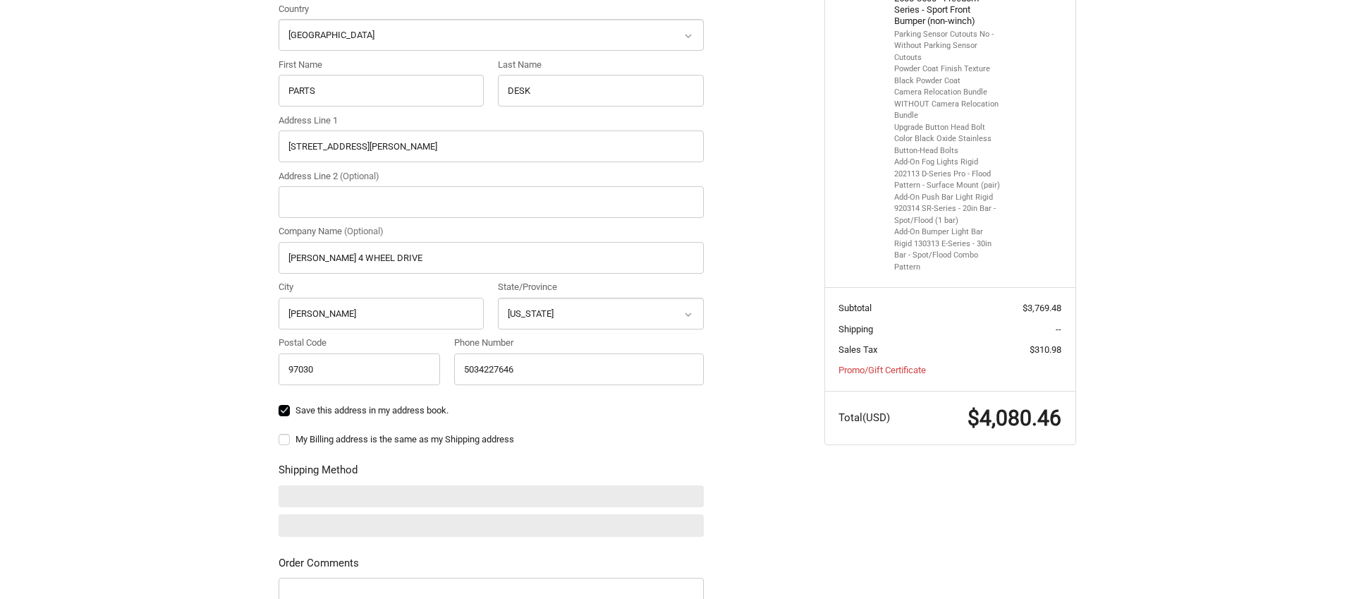
scroll to position [346, 0]
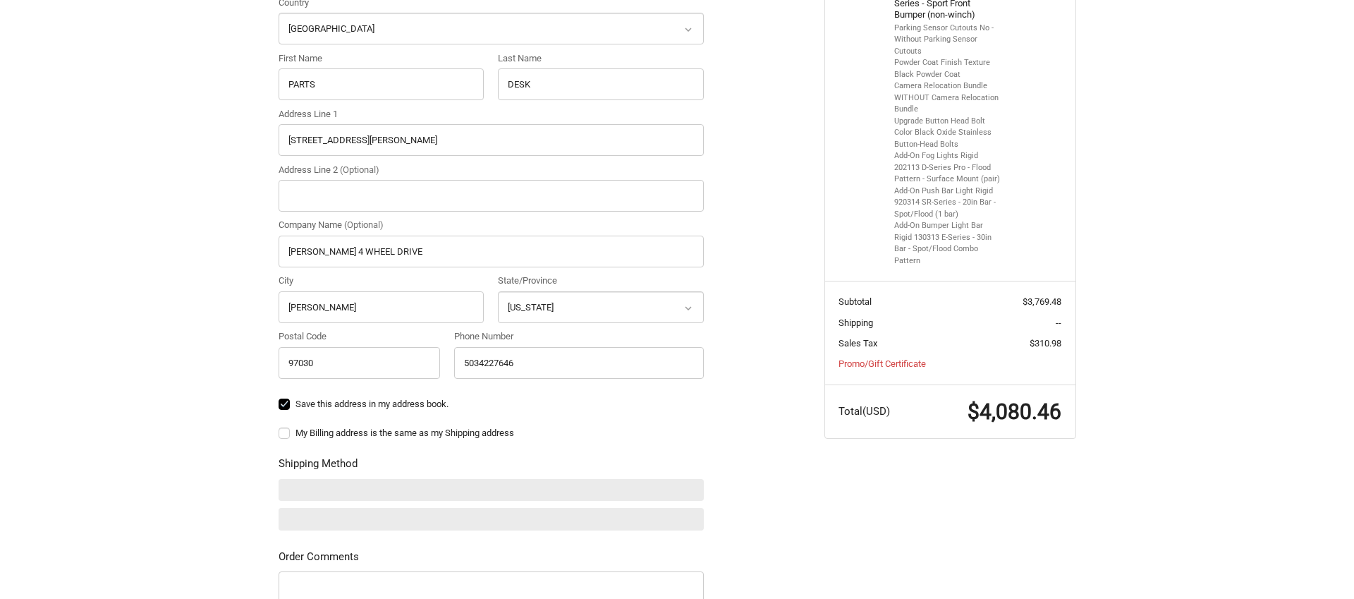
click at [287, 434] on label "My Billing address is the same as my Shipping address" at bounding box center [491, 432] width 425 height 11
click at [279, 427] on input "My Billing address is the same as my Shipping address" at bounding box center [279, 426] width 1 height 1
checkbox input "true"
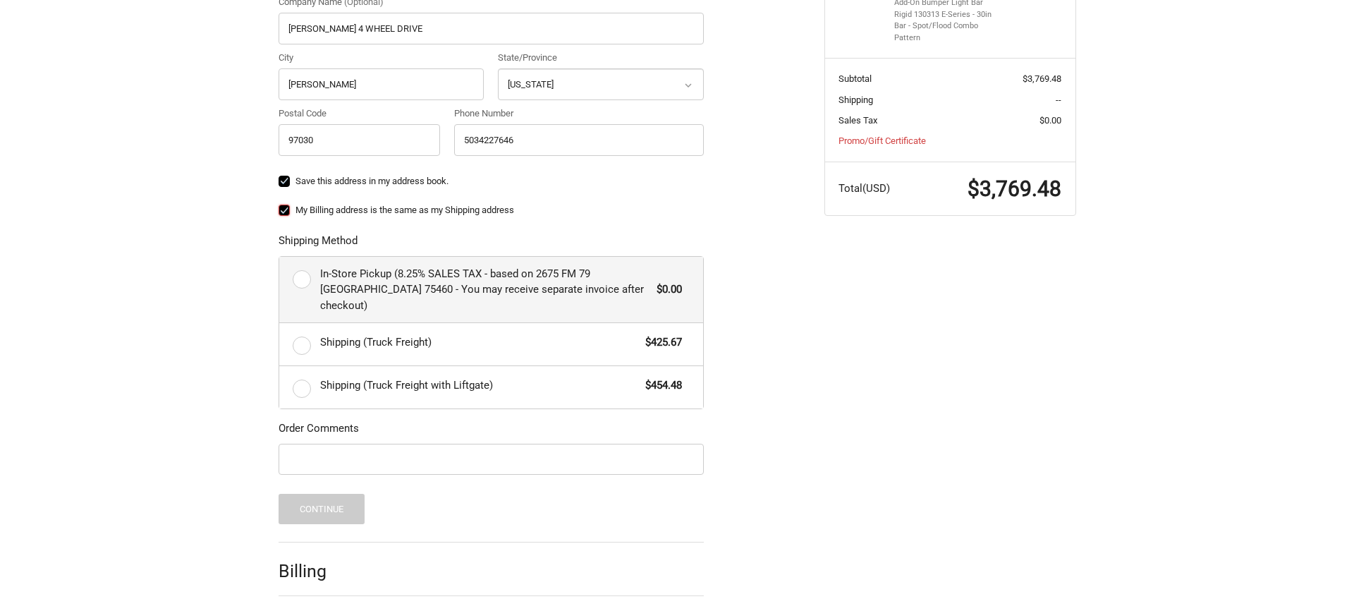
scroll to position [570, 0]
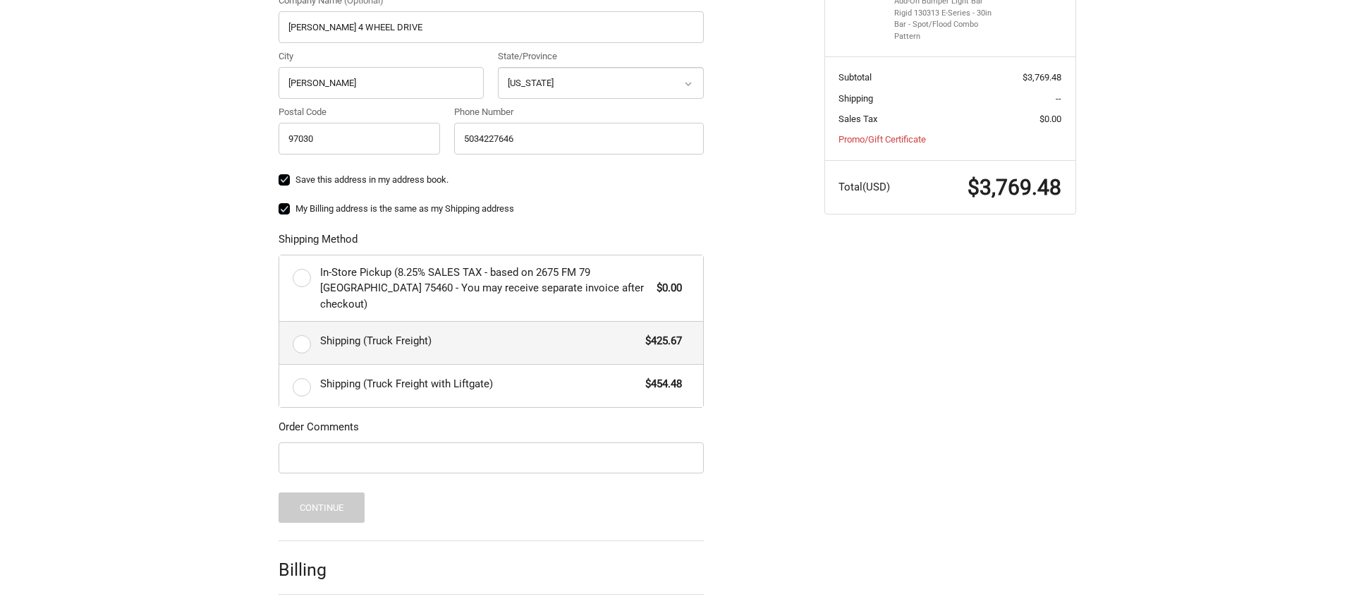
click at [303, 326] on label "Shipping (Truck Freight) $425.67" at bounding box center [491, 343] width 424 height 42
click at [280, 322] on input "Shipping (Truck Freight) $425.67" at bounding box center [279, 322] width 1 height 1
radio input "true"
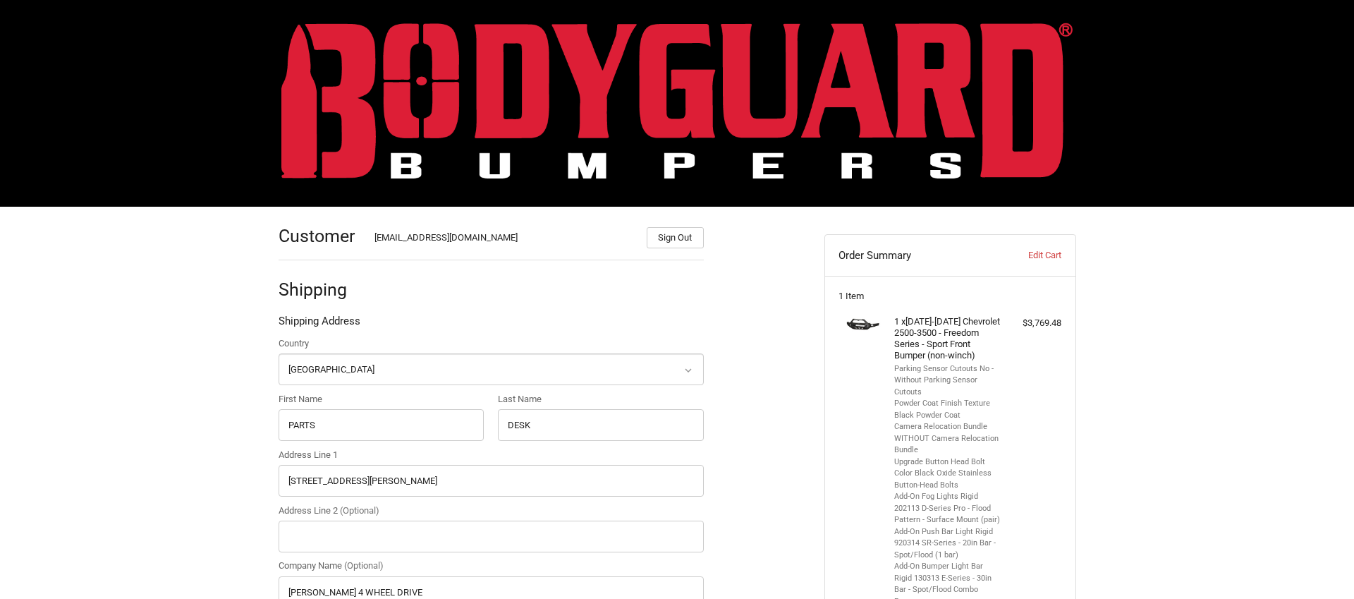
scroll to position [3, 0]
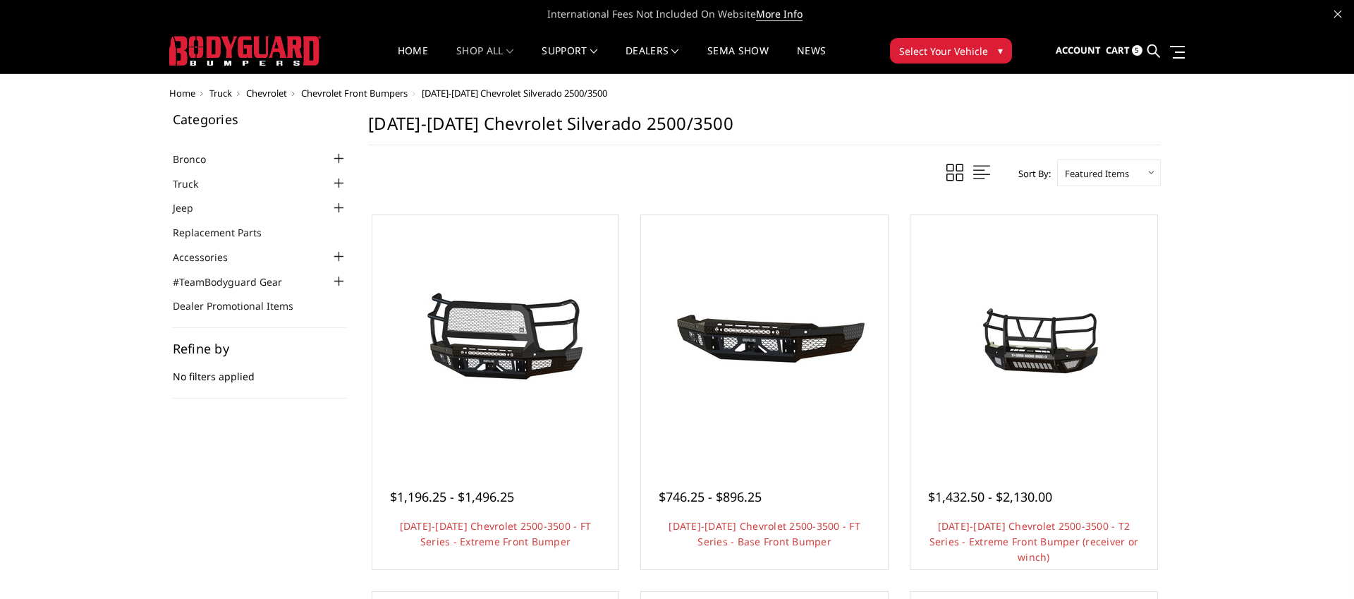
click at [1121, 49] on span "Cart" at bounding box center [1118, 50] width 24 height 13
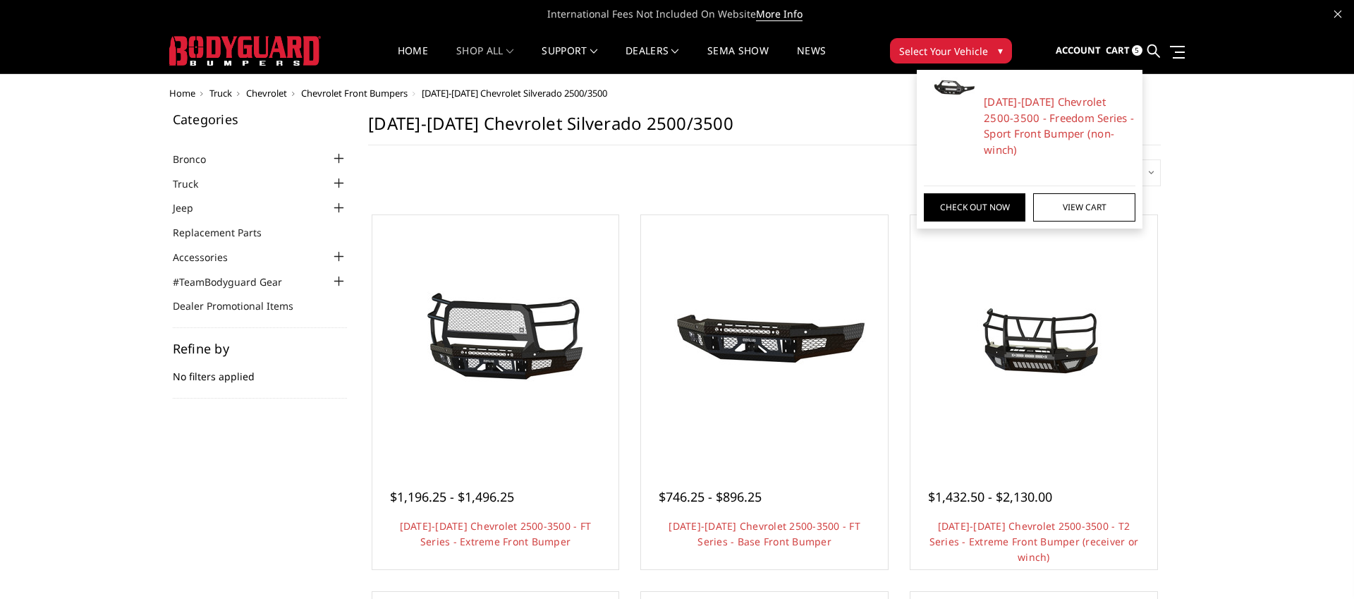
click at [1076, 47] on span "Account" at bounding box center [1078, 50] width 45 height 13
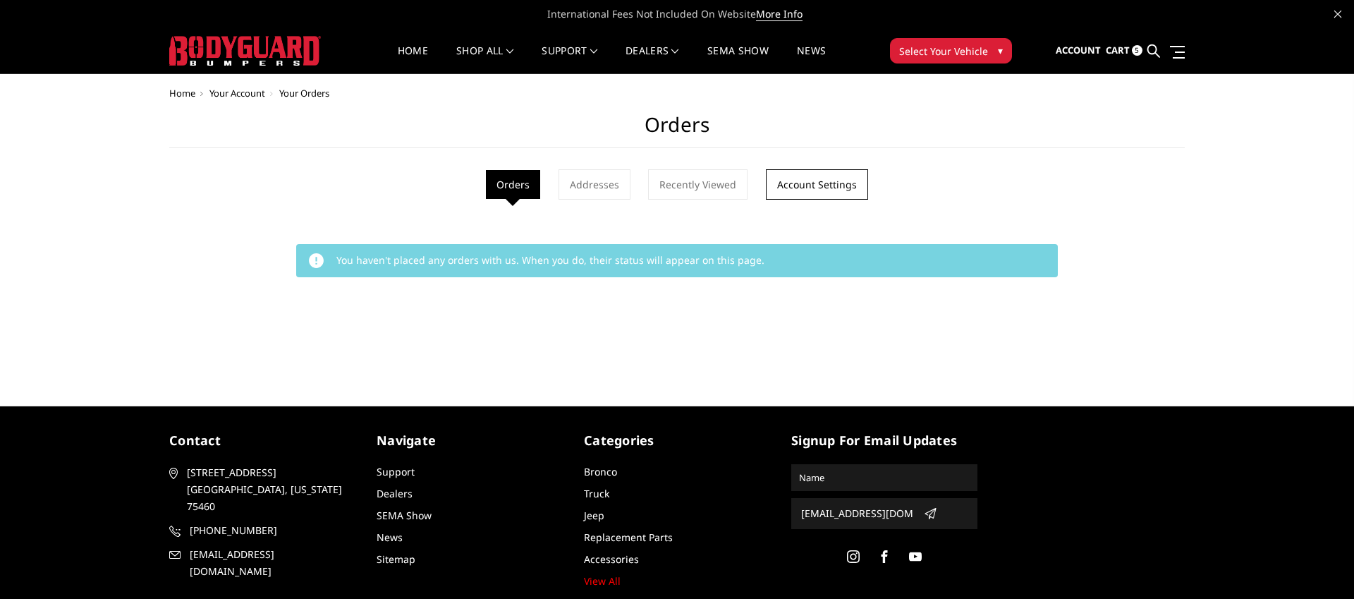
click at [817, 188] on link "Account Settings" at bounding box center [817, 184] width 102 height 30
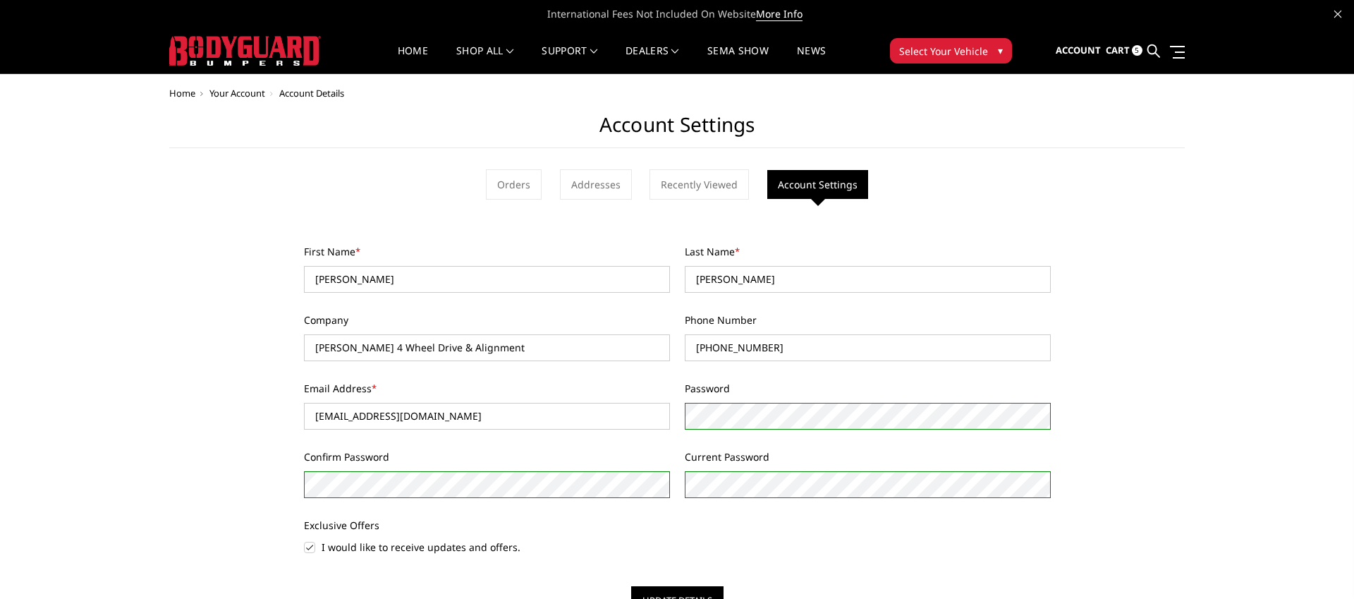
click at [308, 547] on label "I would like to receive updates and offers." at bounding box center [487, 546] width 366 height 15
click at [305, 540] on input "I would like to receive updates and offers." at bounding box center [304, 539] width 1 height 1
checkbox input "false"
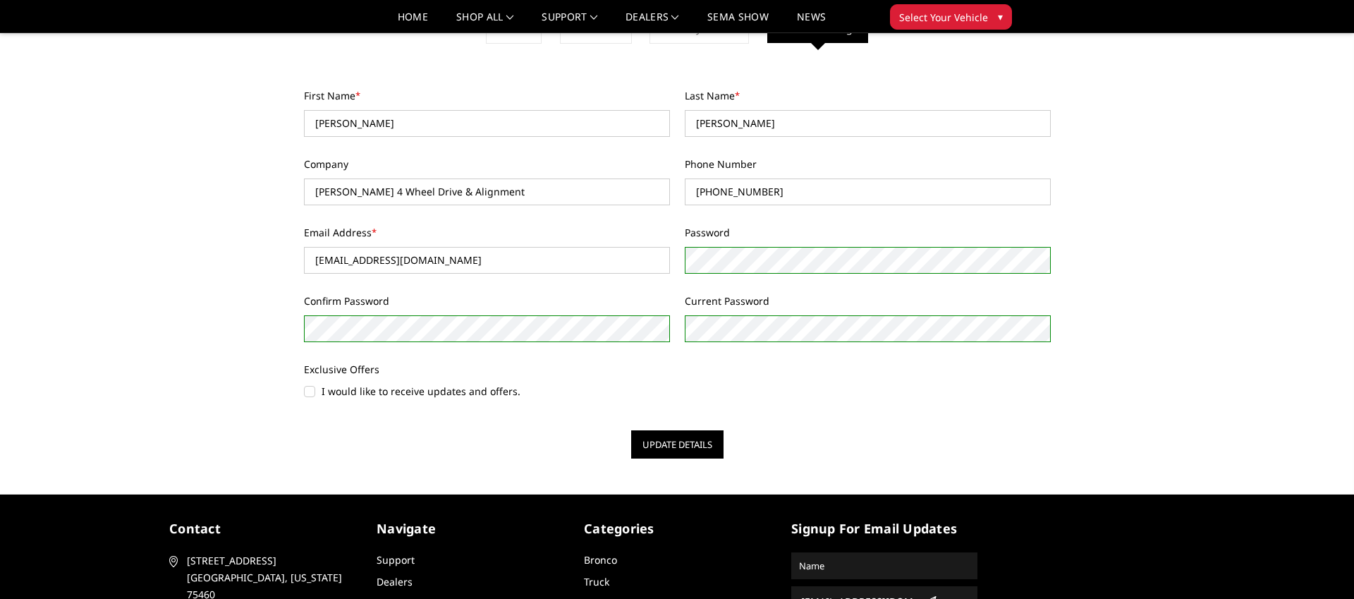
scroll to position [121, 0]
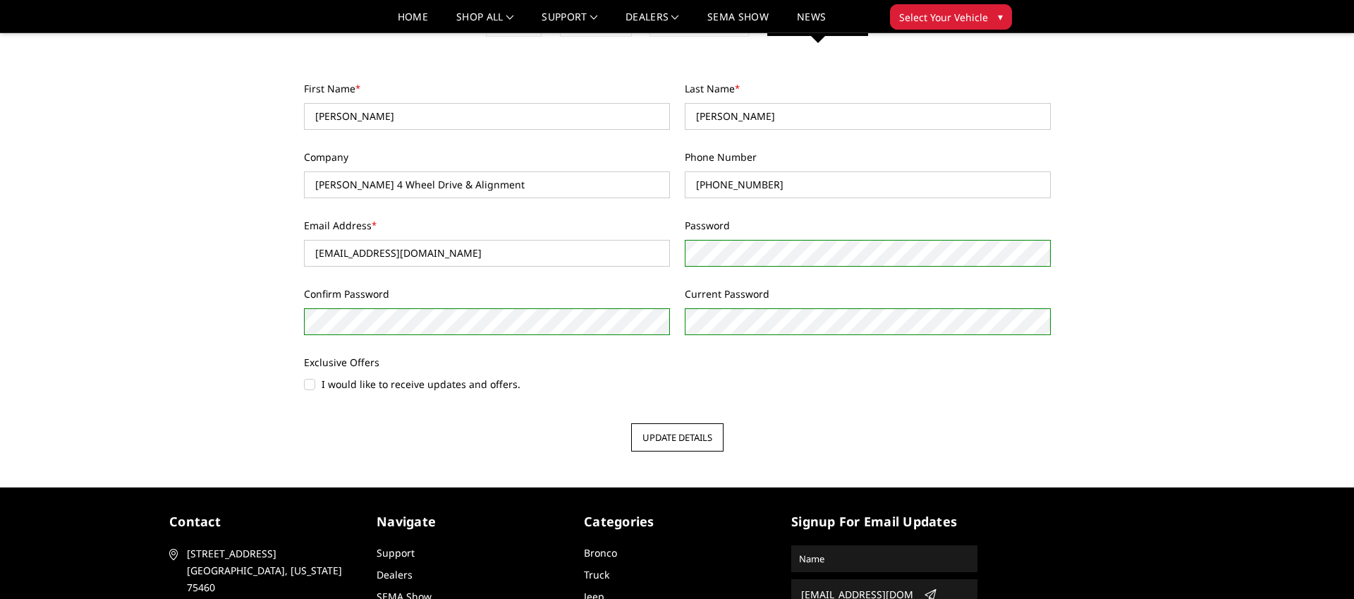
click at [701, 434] on button "Update Details" at bounding box center [677, 437] width 92 height 28
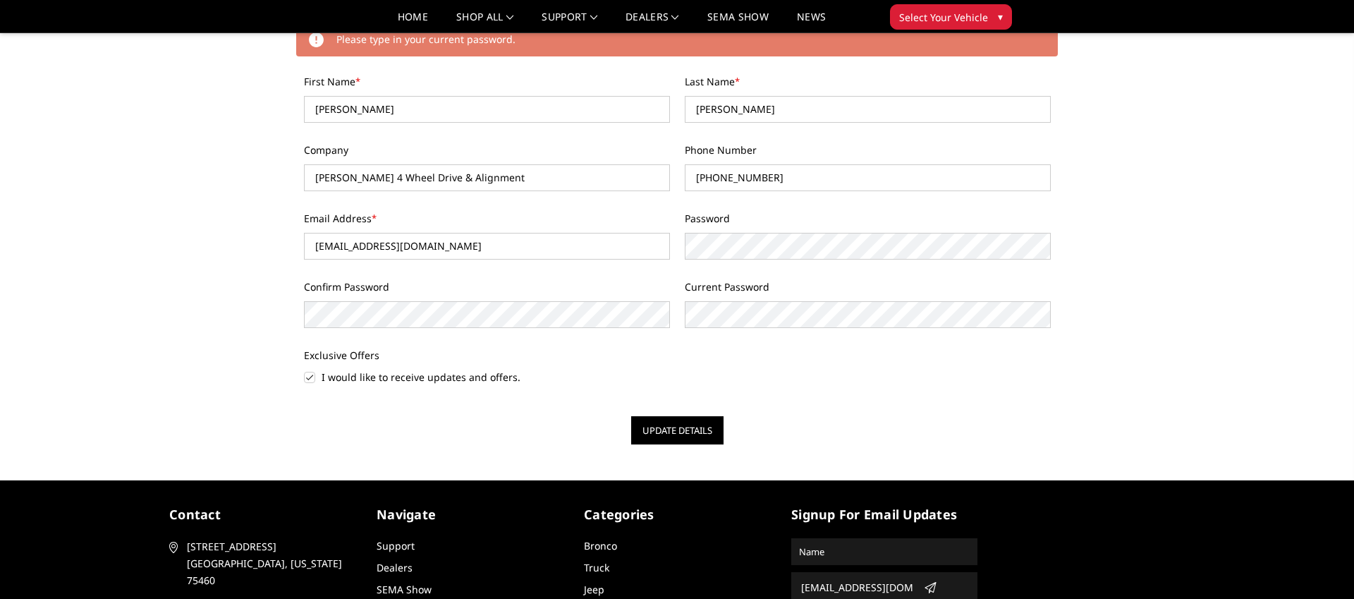
scroll to position [193, 0]
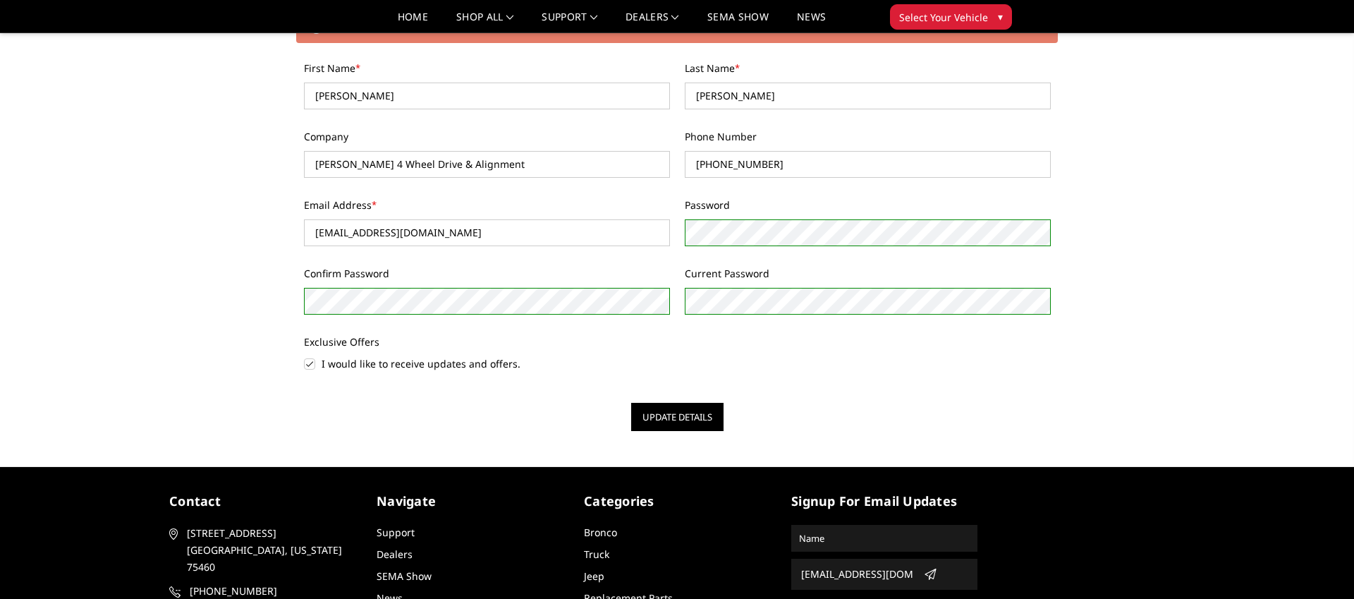
drag, startPoint x: 311, startPoint y: 361, endPoint x: 330, endPoint y: 372, distance: 21.8
click at [311, 361] on label "I would like to receive updates and offers." at bounding box center [487, 363] width 366 height 15
click at [305, 357] on input "I would like to receive updates and offers." at bounding box center [304, 356] width 1 height 1
checkbox input "false"
click at [663, 415] on button "Update Details" at bounding box center [677, 417] width 92 height 28
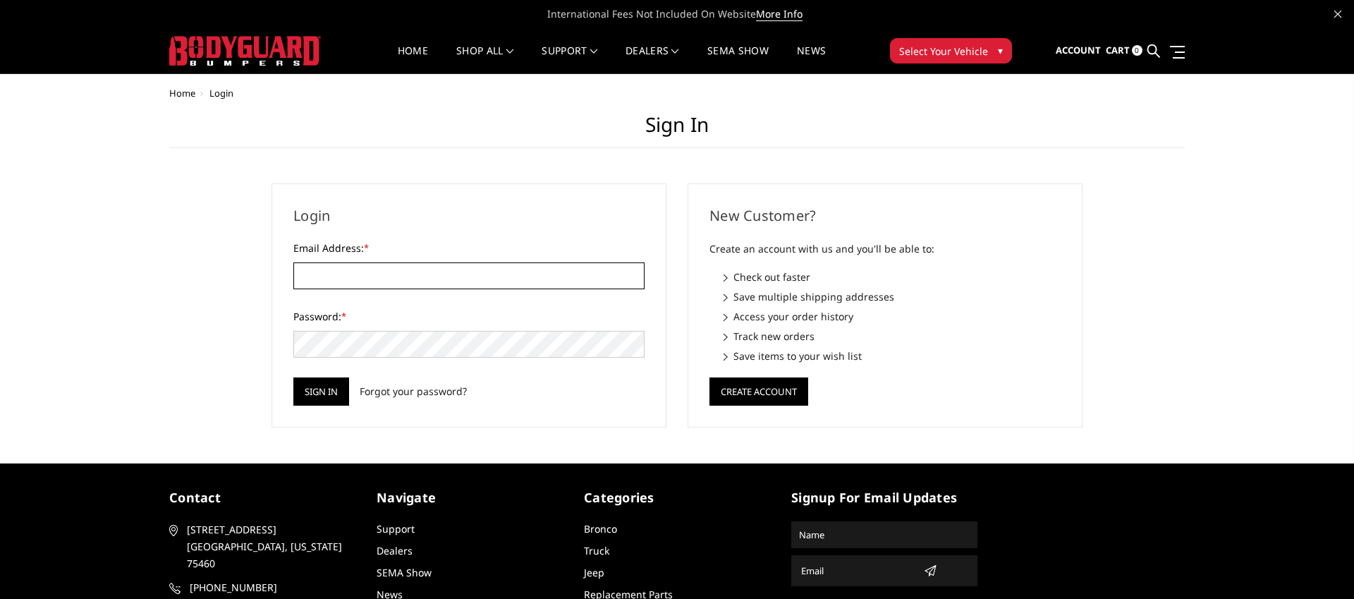
click at [348, 269] on input "Email Address: *" at bounding box center [468, 275] width 351 height 27
type input "[EMAIL_ADDRESS][DOMAIN_NAME]"
click at [334, 397] on input "Sign in" at bounding box center [321, 391] width 56 height 28
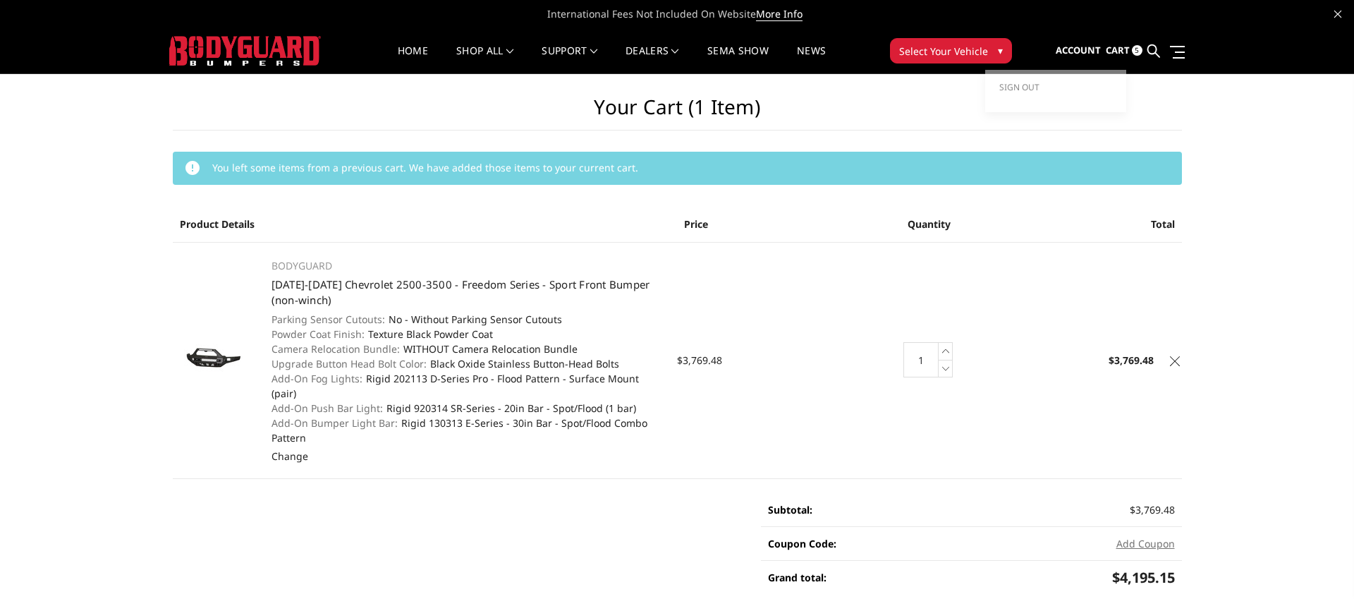
click at [1032, 85] on span "Sign out" at bounding box center [1019, 87] width 40 height 12
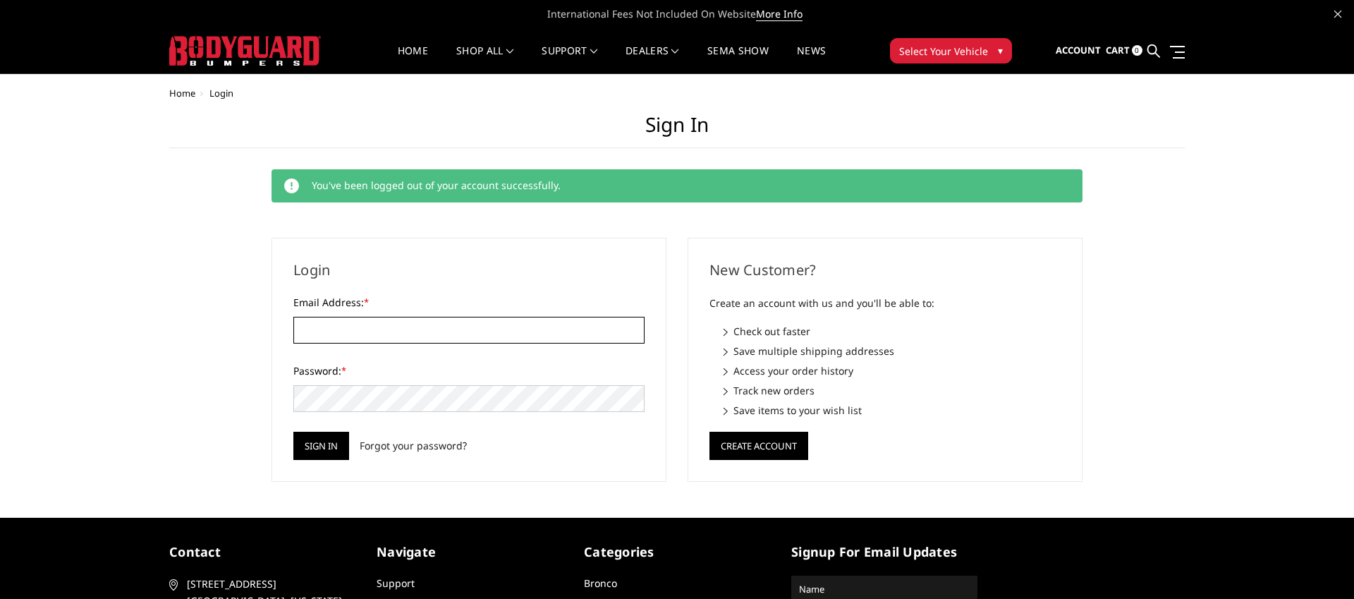
drag, startPoint x: 334, startPoint y: 326, endPoint x: 338, endPoint y: 334, distance: 9.8
click at [334, 326] on input "Email Address: *" at bounding box center [468, 330] width 351 height 27
type input "GRESHAM4WD@GMAIL.COM"
click at [319, 434] on input "Sign in" at bounding box center [321, 446] width 56 height 28
